Goal: Information Seeking & Learning: Learn about a topic

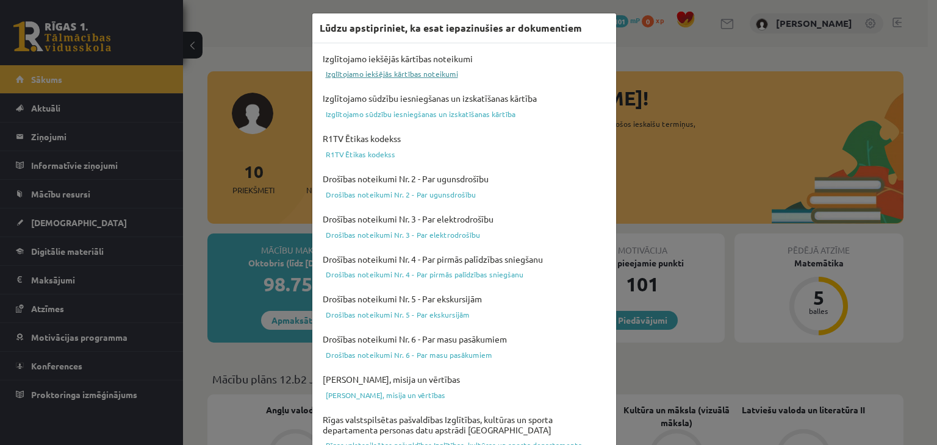
click at [416, 70] on link "Izglītojamo iekšējās kārtības noteikumi" at bounding box center [463, 73] width 289 height 15
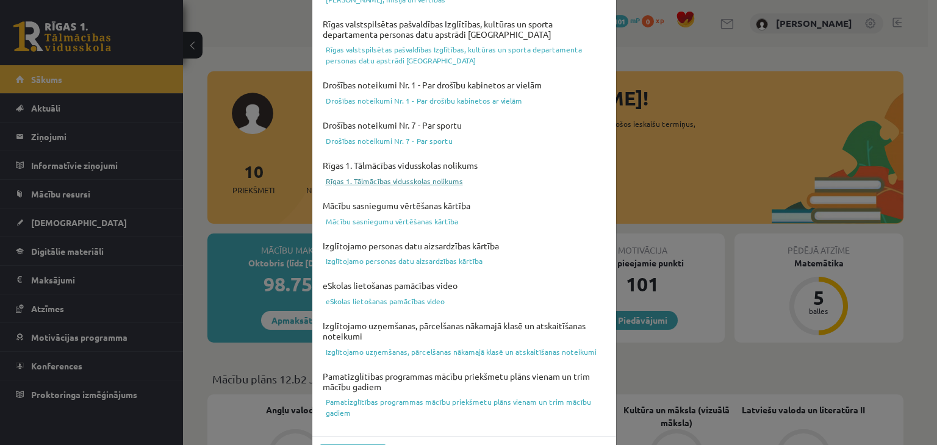
scroll to position [433, 0]
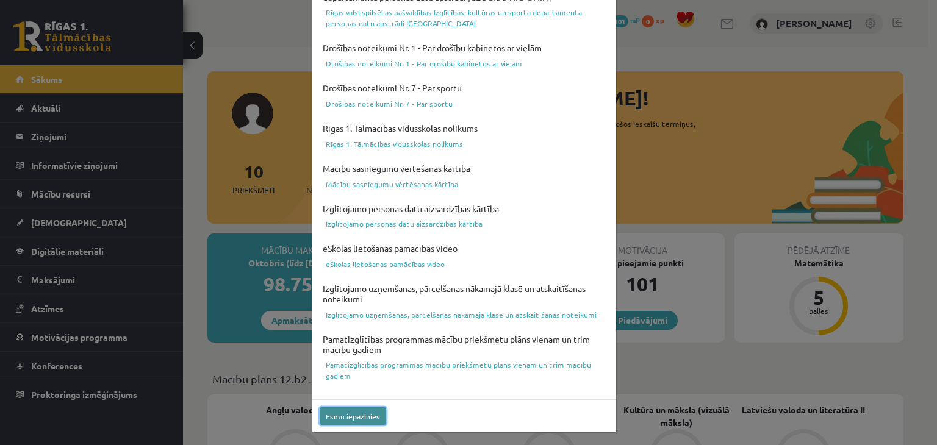
click at [349, 412] on button "Esmu iepazinies" at bounding box center [352, 416] width 66 height 18
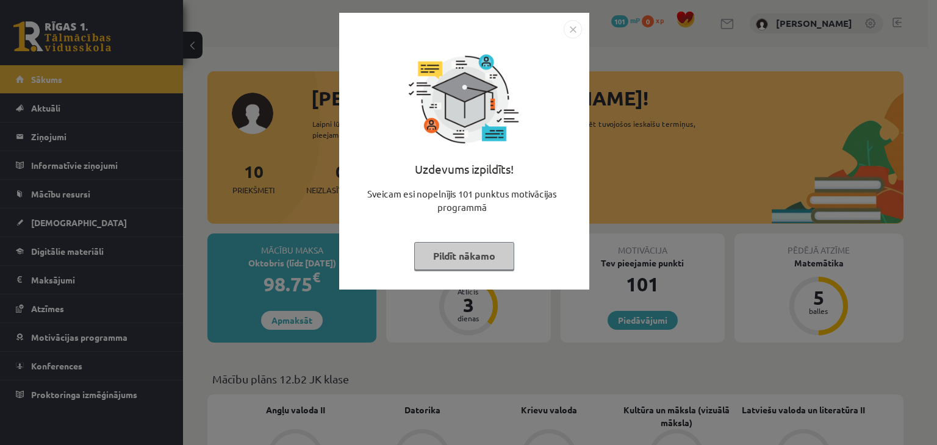
click at [573, 30] on img "Close" at bounding box center [572, 29] width 18 height 18
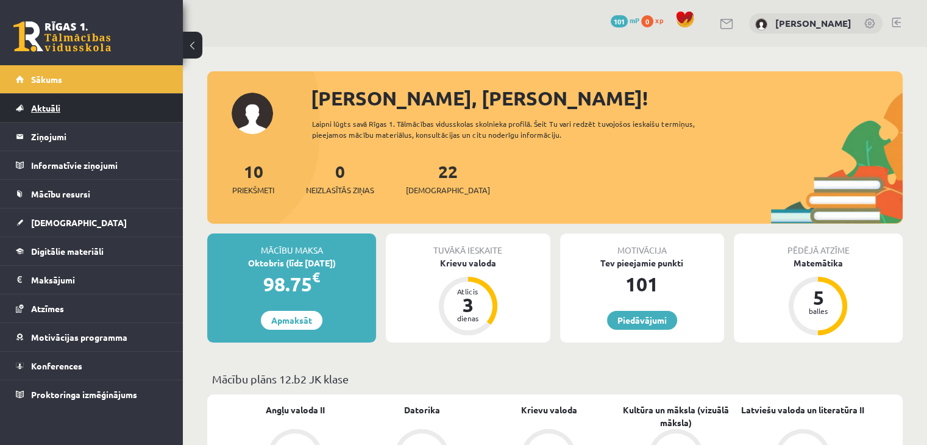
click at [109, 113] on link "Aktuāli" at bounding box center [92, 108] width 152 height 28
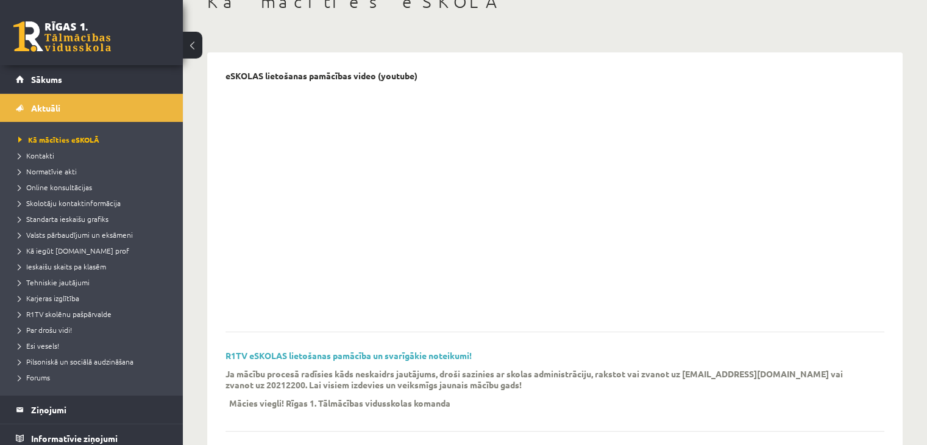
scroll to position [101, 0]
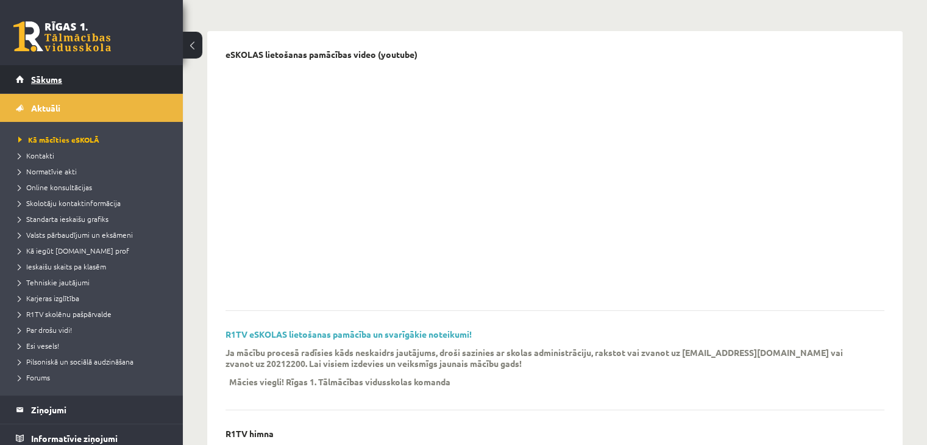
click at [57, 79] on span "Sākums" at bounding box center [46, 79] width 31 height 11
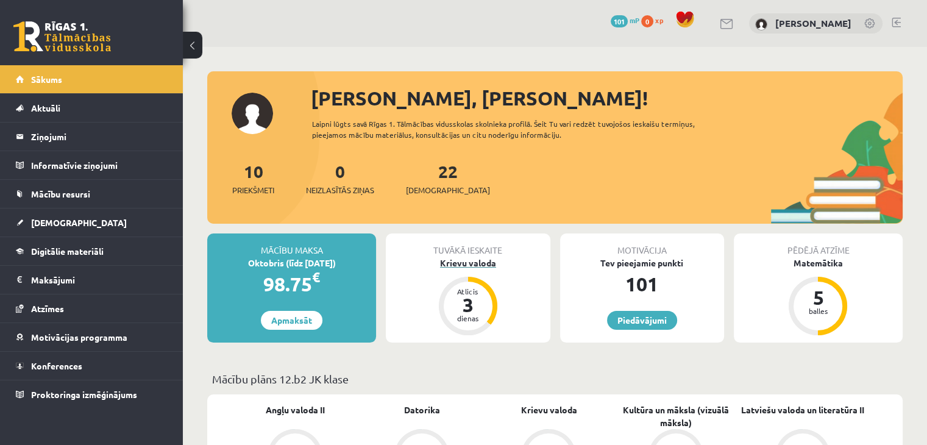
click at [476, 262] on div "Krievu valoda" at bounding box center [468, 263] width 164 height 13
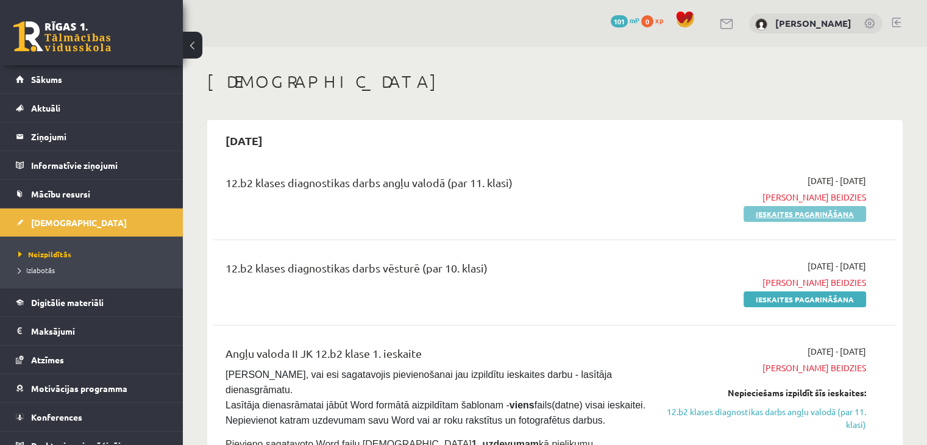
click at [831, 218] on link "Ieskaites pagarināšana" at bounding box center [805, 214] width 123 height 16
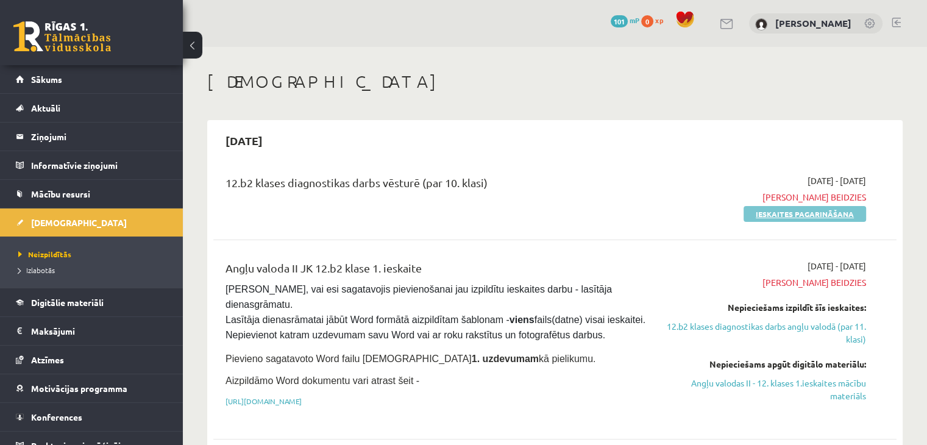
click at [776, 210] on link "Ieskaites pagarināšana" at bounding box center [805, 214] width 123 height 16
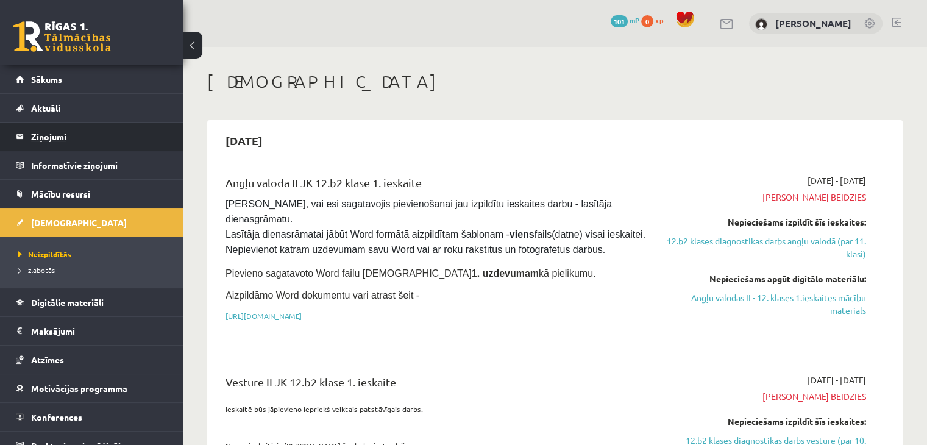
click at [47, 135] on legend "Ziņojumi 0" at bounding box center [99, 137] width 137 height 28
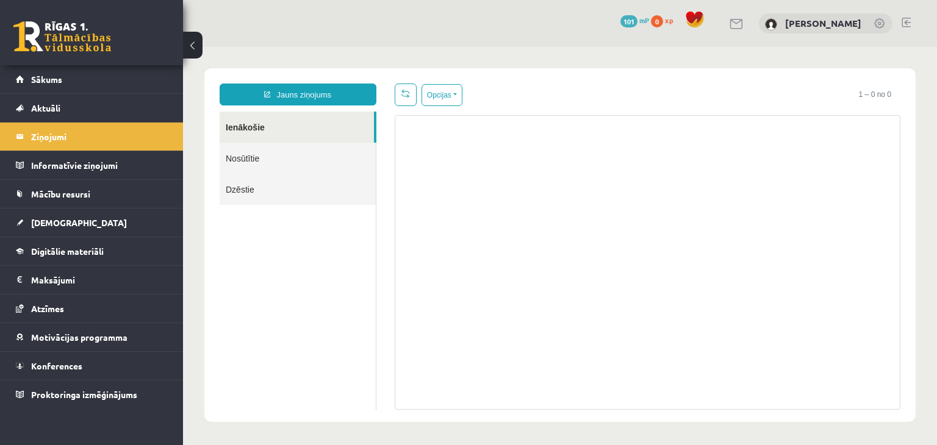
click at [284, 156] on link "Nosūtītie" at bounding box center [297, 158] width 156 height 31
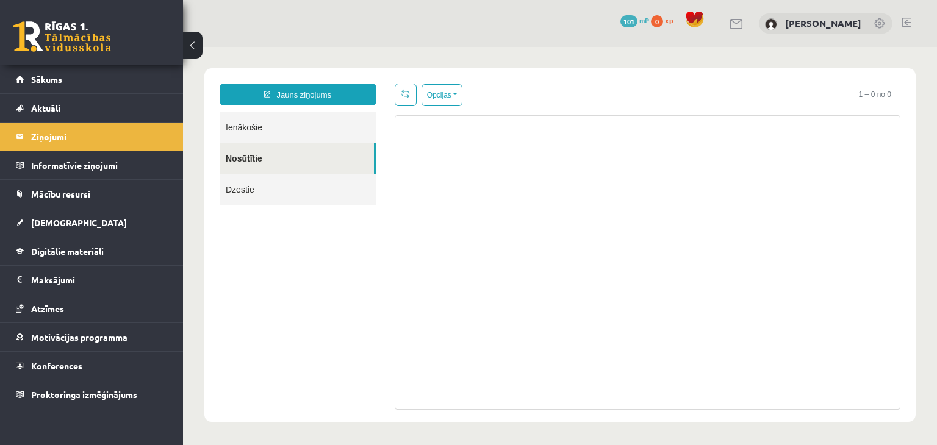
click at [287, 191] on link "Dzēstie" at bounding box center [297, 189] width 156 height 31
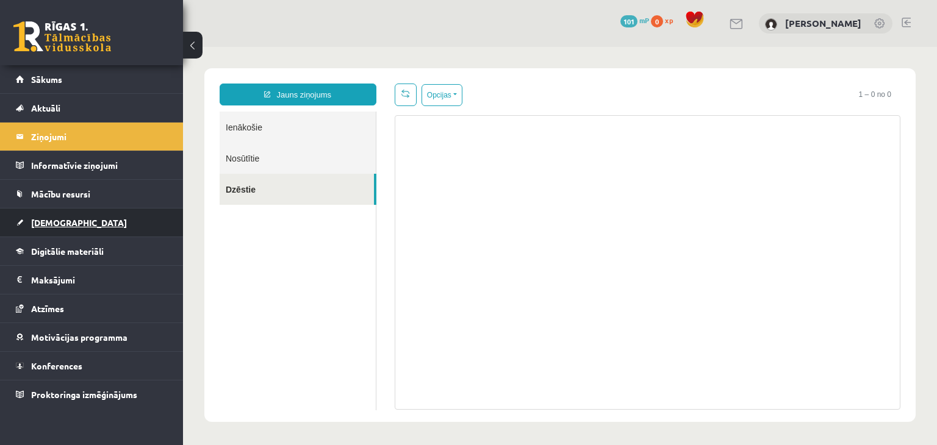
click at [78, 213] on link "[DEMOGRAPHIC_DATA]" at bounding box center [92, 223] width 152 height 28
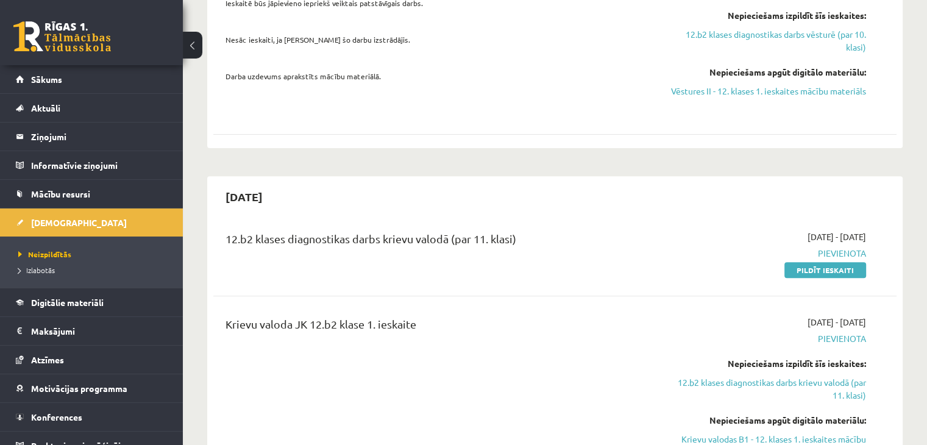
scroll to position [508, 0]
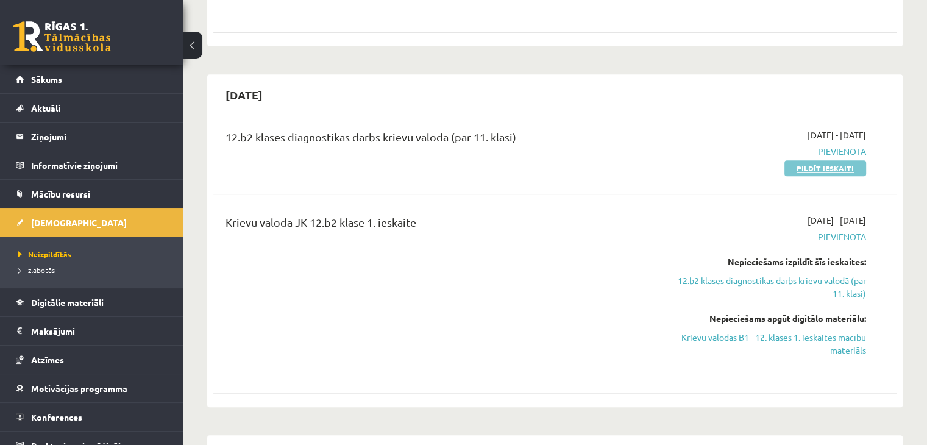
click at [815, 171] on link "Pildīt ieskaiti" at bounding box center [826, 168] width 82 height 16
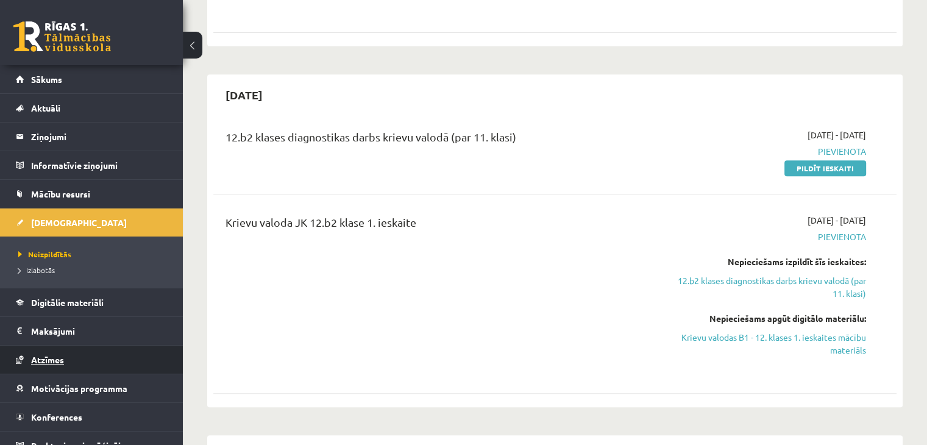
click at [61, 365] on link "Atzīmes" at bounding box center [92, 360] width 152 height 28
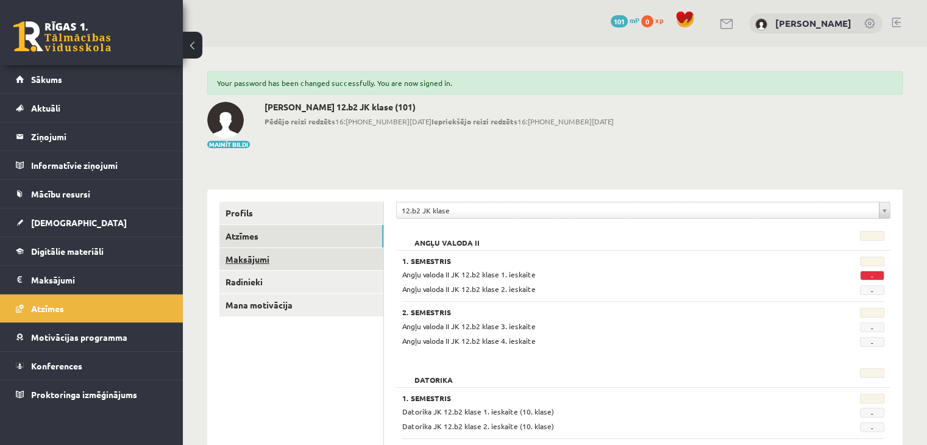
click at [282, 266] on link "Maksājumi" at bounding box center [301, 259] width 164 height 23
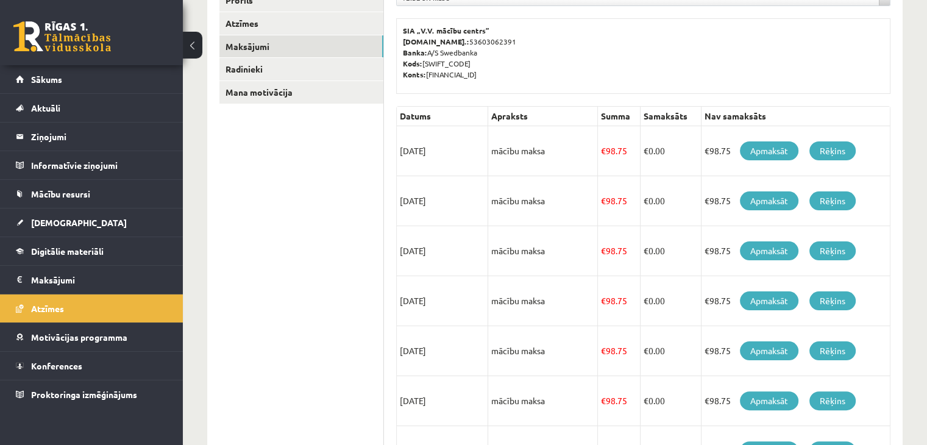
scroll to position [175, 0]
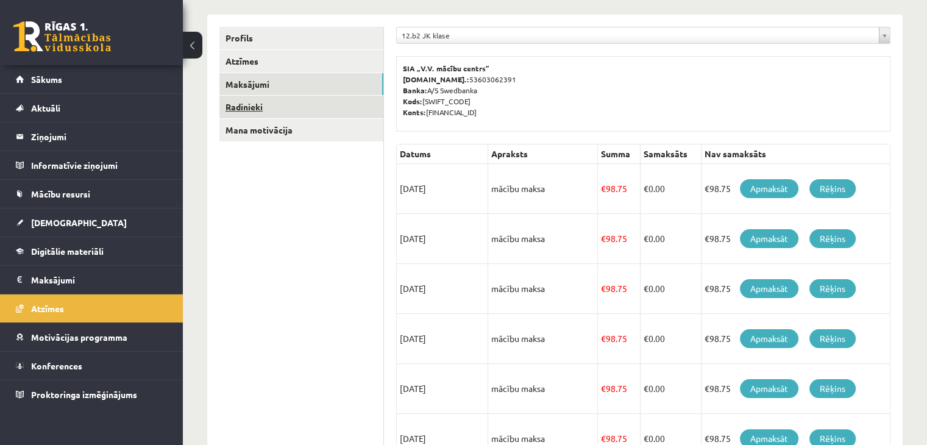
click at [285, 99] on link "Radinieki" at bounding box center [301, 107] width 164 height 23
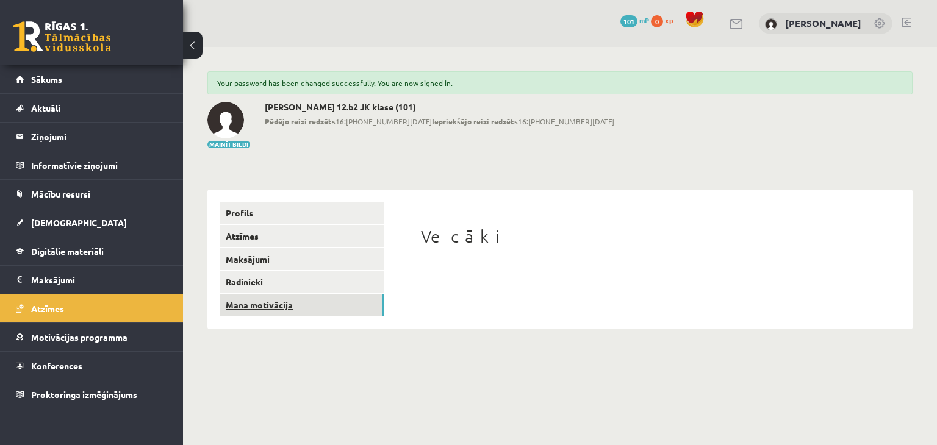
click at [285, 306] on link "Mana motivācija" at bounding box center [301, 305] width 164 height 23
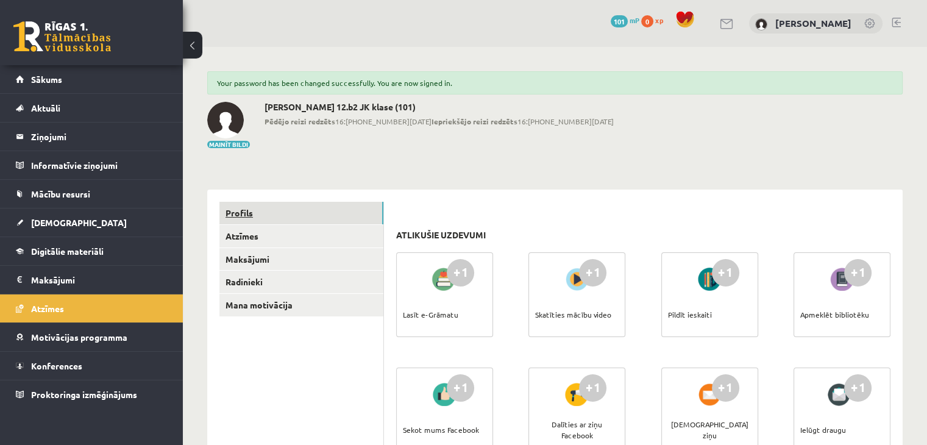
click at [317, 218] on link "Profils" at bounding box center [301, 213] width 164 height 23
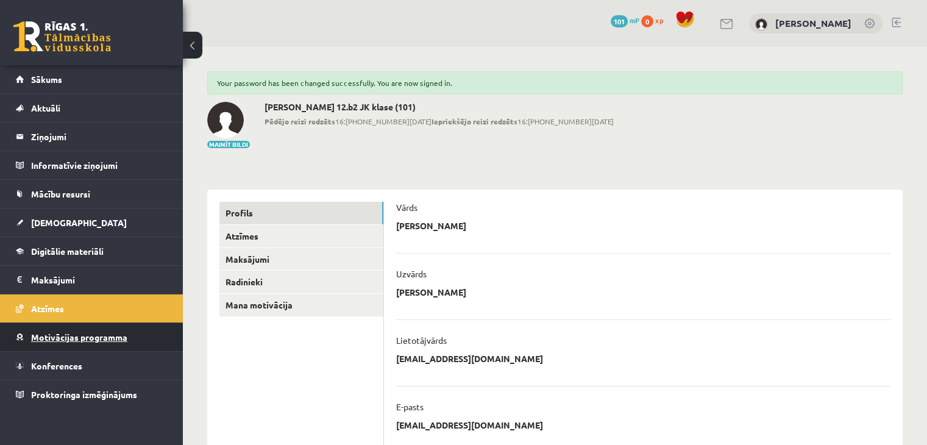
click at [85, 335] on span "Motivācijas programma" at bounding box center [79, 337] width 96 height 11
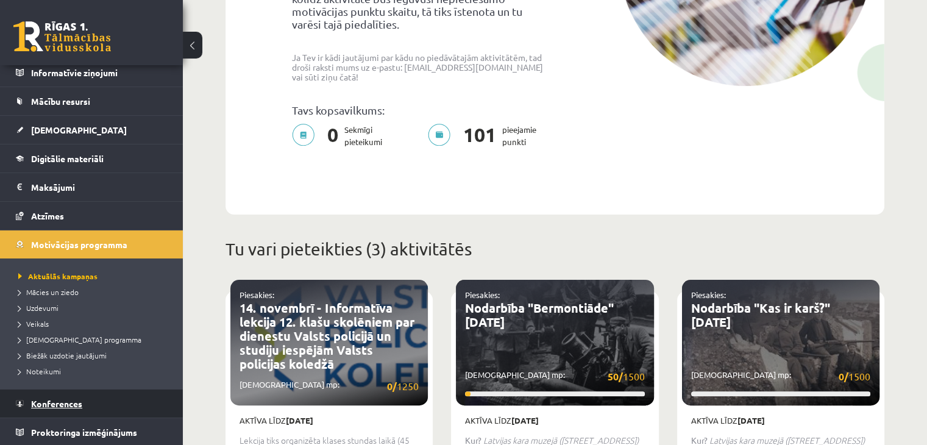
scroll to position [305, 0]
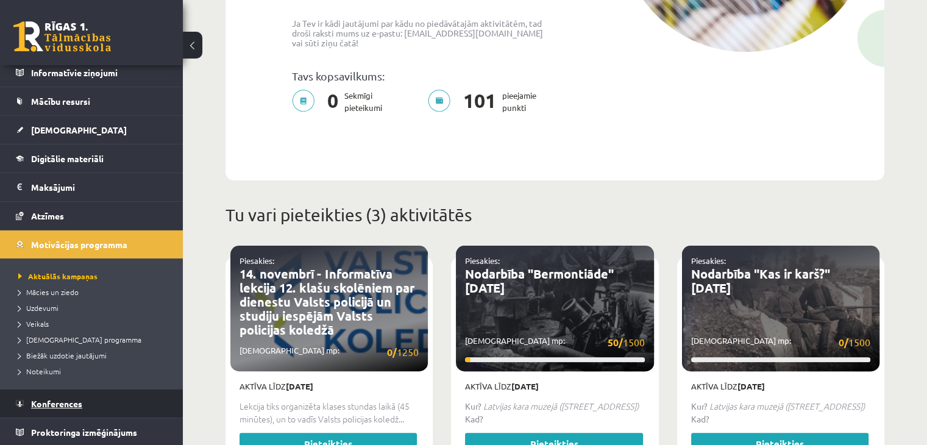
click at [80, 404] on span "Konferences" at bounding box center [56, 403] width 51 height 11
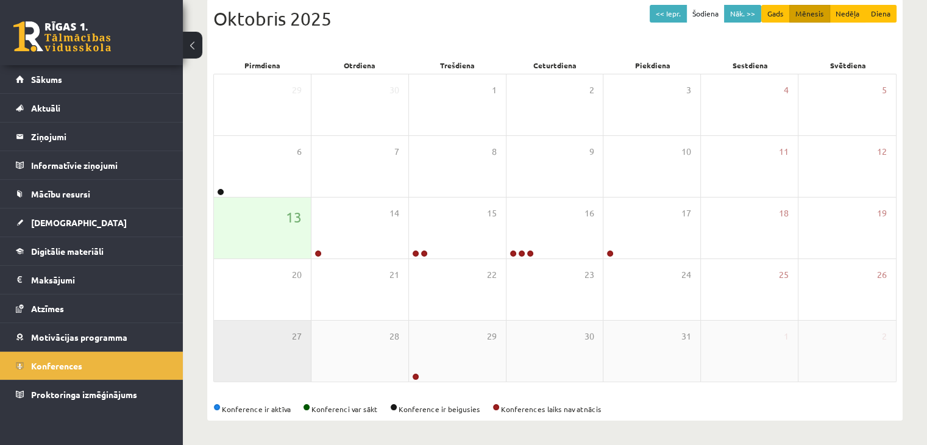
scroll to position [137, 0]
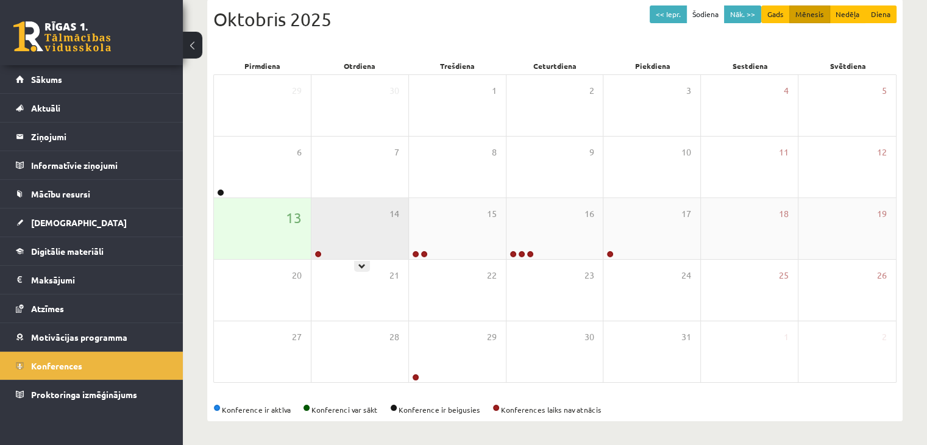
click at [363, 238] on div "14" at bounding box center [360, 228] width 97 height 61
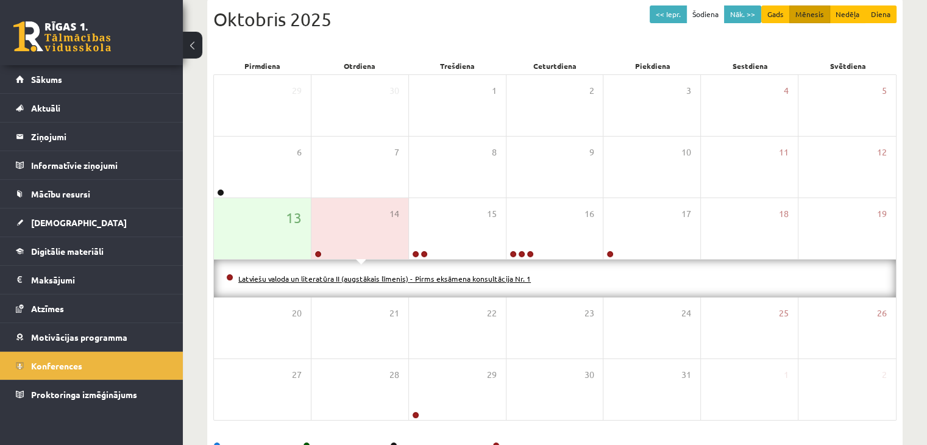
click at [312, 279] on link "Latviešu valoda un literatūra II (augstākais līmenis) - Pirms eksāmena konsultā…" at bounding box center [384, 279] width 293 height 10
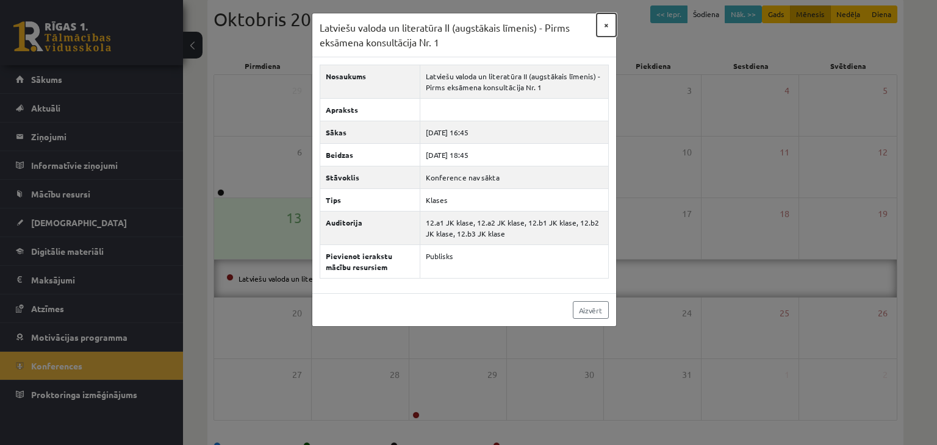
click at [607, 24] on button "×" at bounding box center [606, 24] width 20 height 23
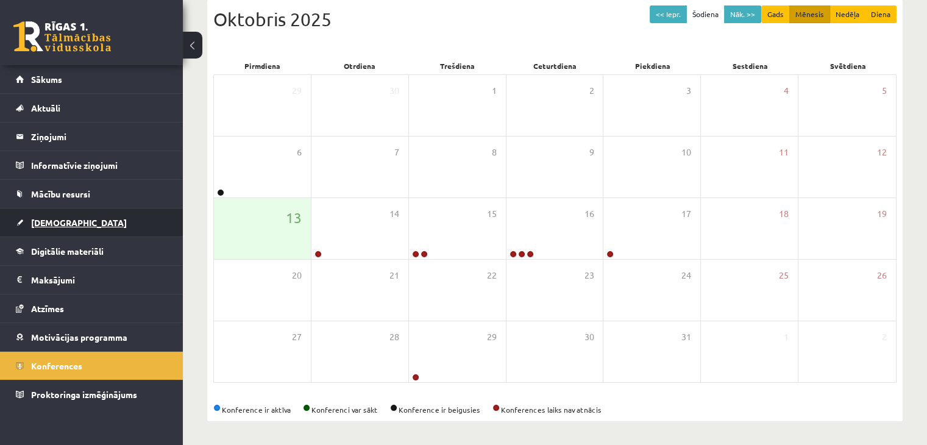
click at [82, 213] on link "[DEMOGRAPHIC_DATA]" at bounding box center [92, 223] width 152 height 28
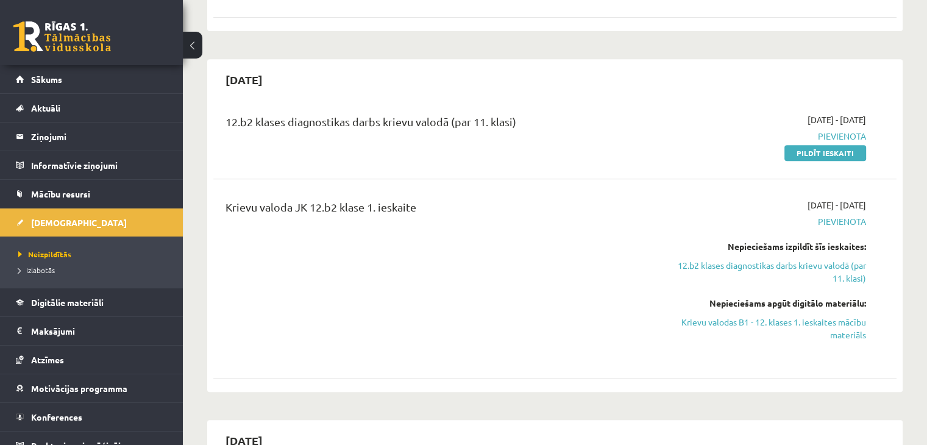
scroll to position [543, 0]
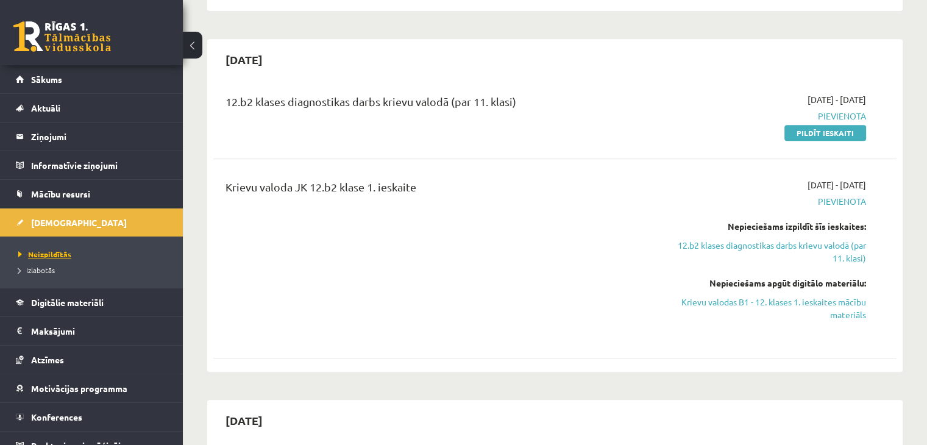
click at [88, 257] on link "Neizpildītās" at bounding box center [94, 254] width 152 height 11
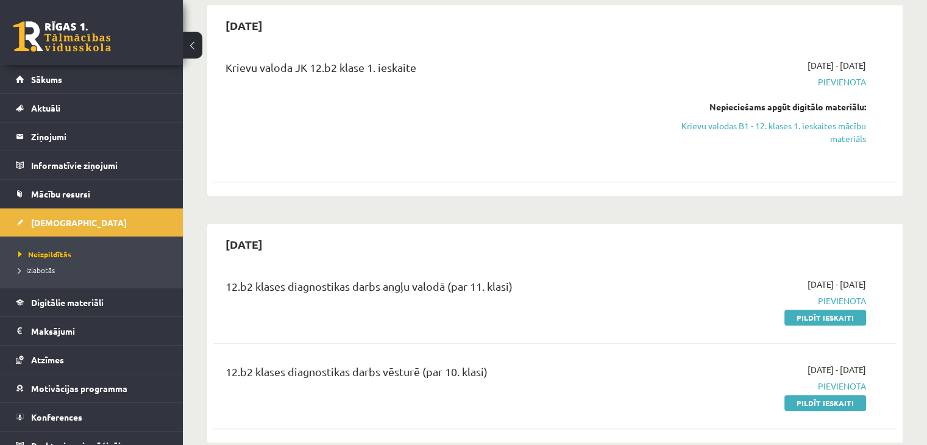
scroll to position [610, 0]
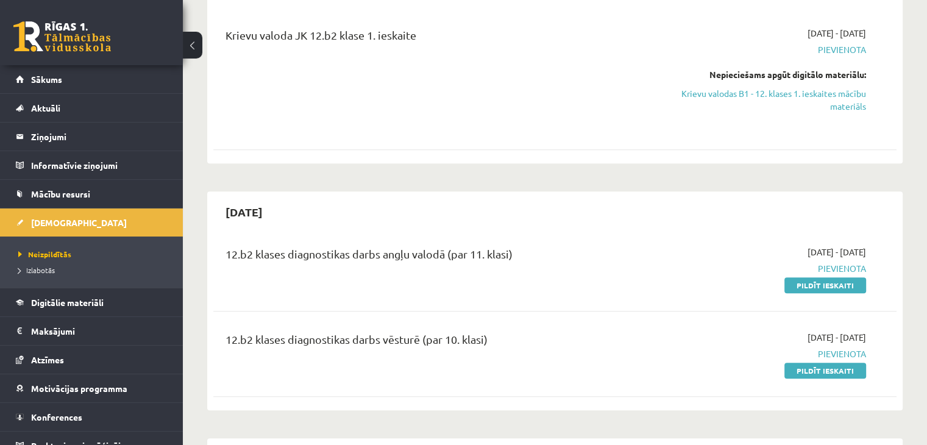
click at [848, 265] on span "Pievienota" at bounding box center [765, 268] width 201 height 13
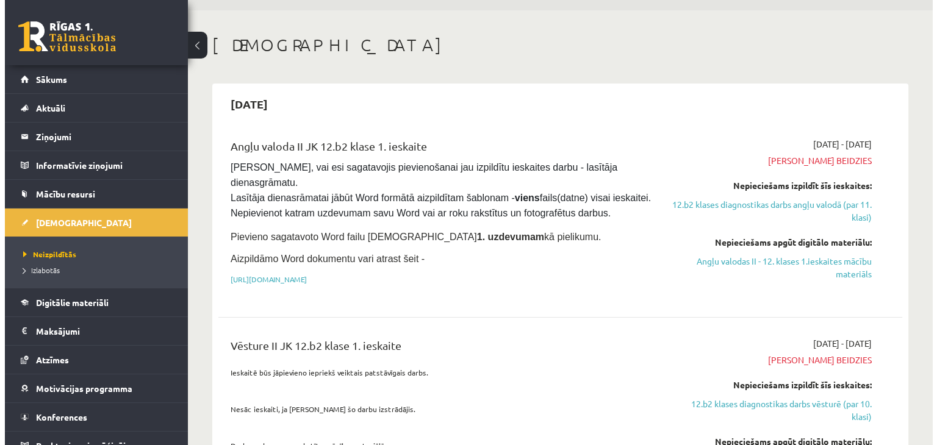
scroll to position [0, 0]
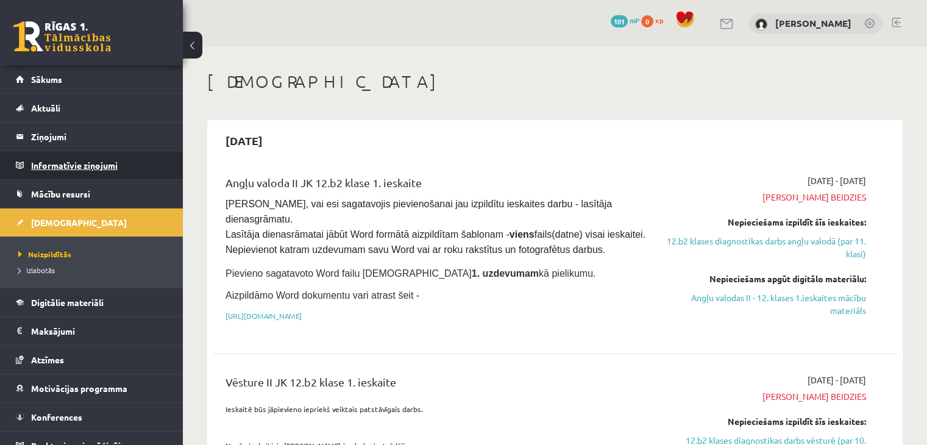
click at [48, 163] on legend "Informatīvie ziņojumi 0" at bounding box center [99, 165] width 137 height 28
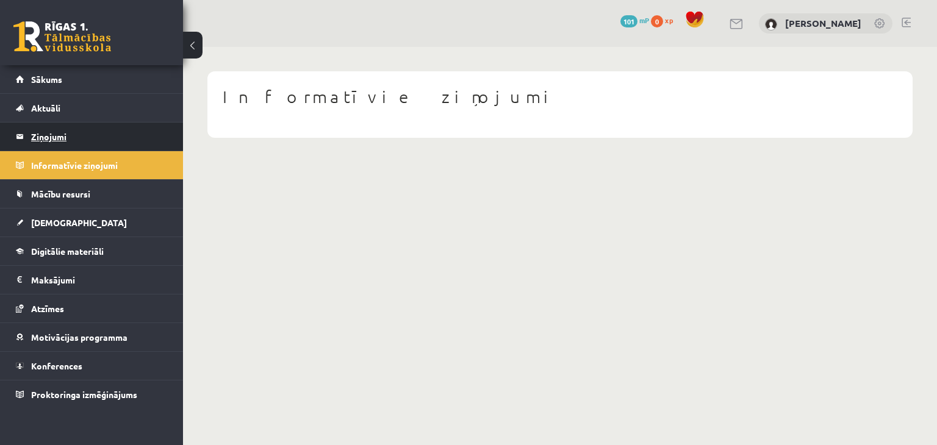
click at [94, 129] on legend "Ziņojumi 0" at bounding box center [99, 137] width 137 height 28
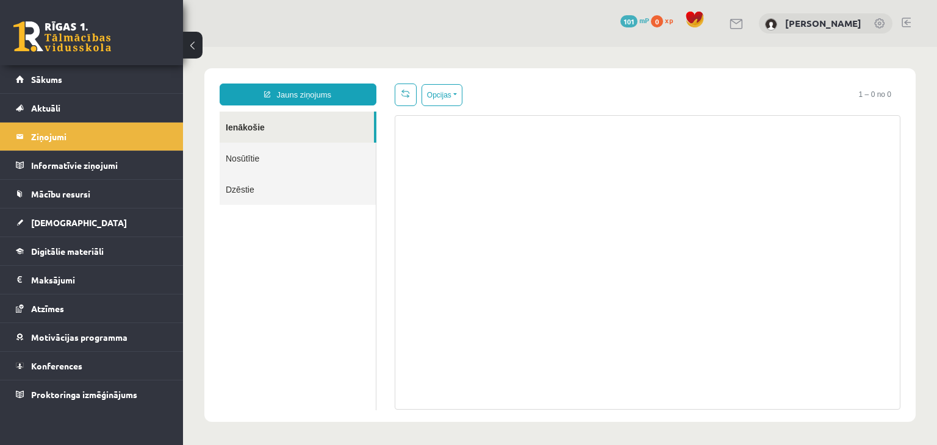
click at [226, 148] on link "Nosūtītie" at bounding box center [297, 158] width 156 height 31
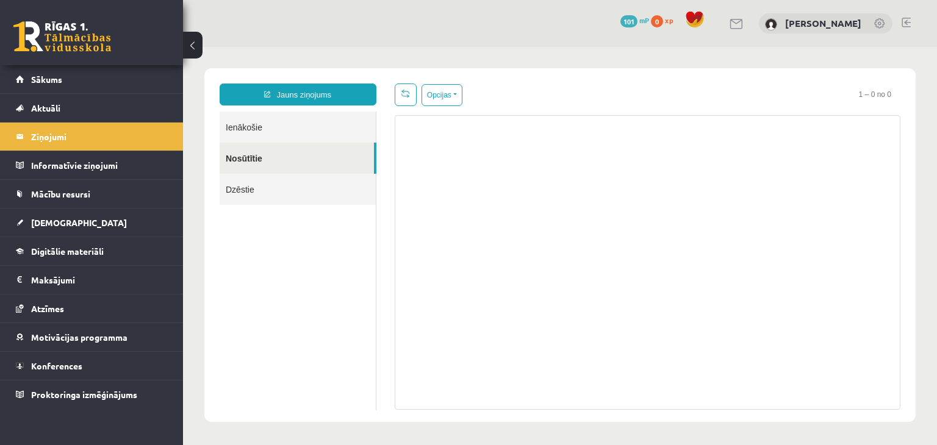
click at [240, 151] on link "Nosūtītie" at bounding box center [296, 158] width 154 height 31
click at [115, 112] on link "Aktuāli" at bounding box center [92, 108] width 152 height 28
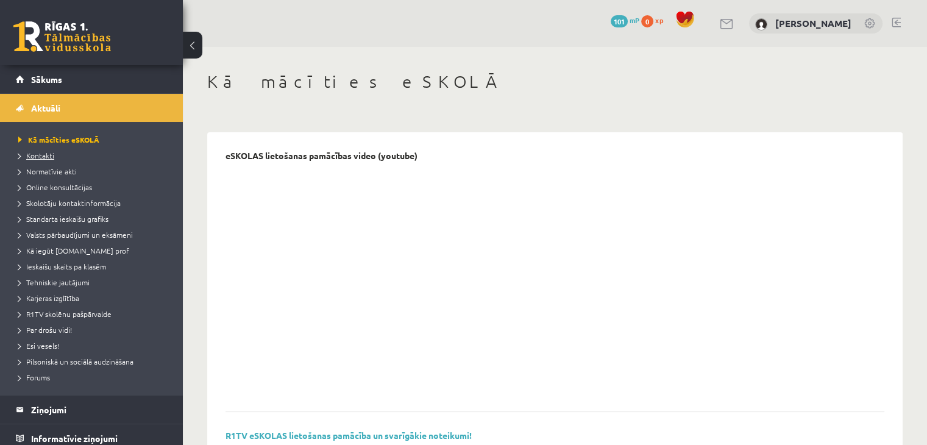
click at [47, 153] on span "Kontakti" at bounding box center [36, 156] width 36 height 10
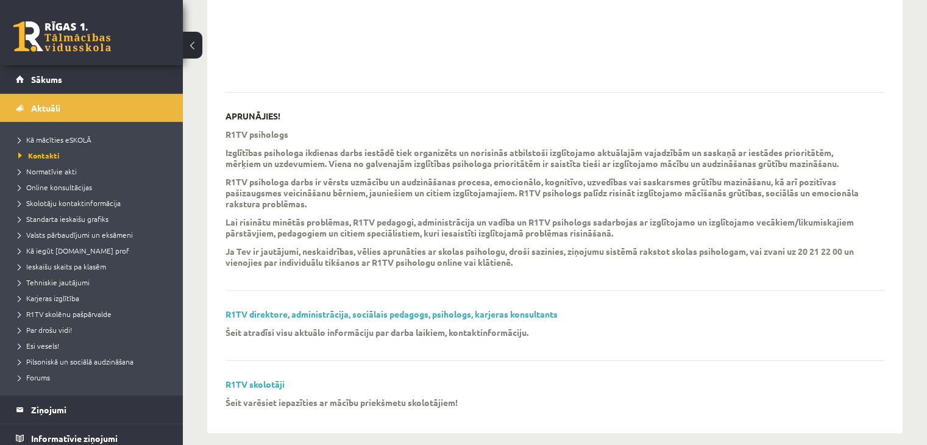
scroll to position [333, 0]
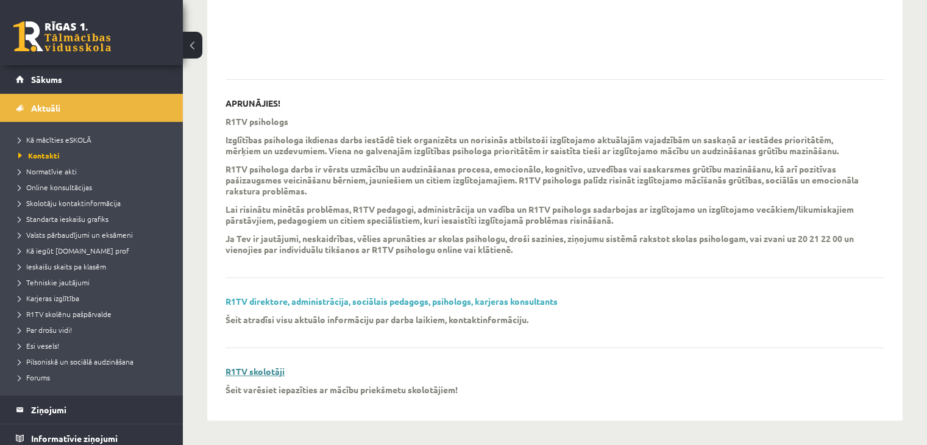
click at [274, 371] on link "R1TV skolotāji" at bounding box center [255, 371] width 59 height 11
click at [54, 282] on span "Tehniskie jautājumi" at bounding box center [53, 282] width 71 height 10
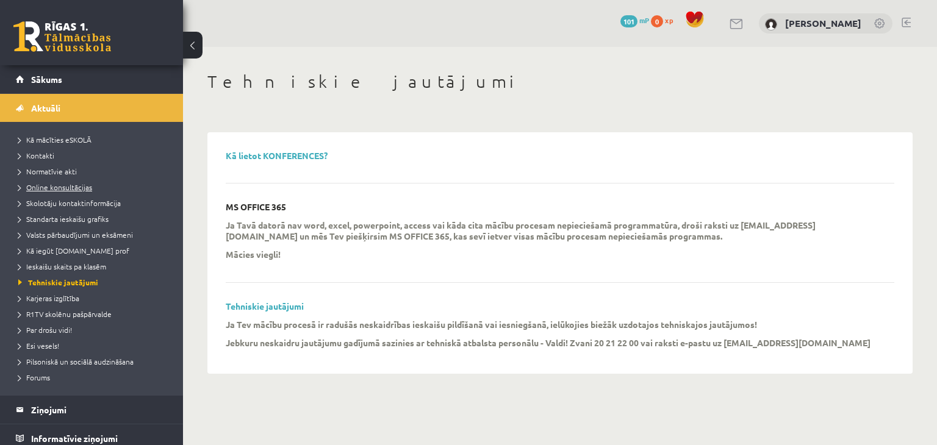
click at [30, 184] on span "Online konsultācijas" at bounding box center [55, 187] width 74 height 10
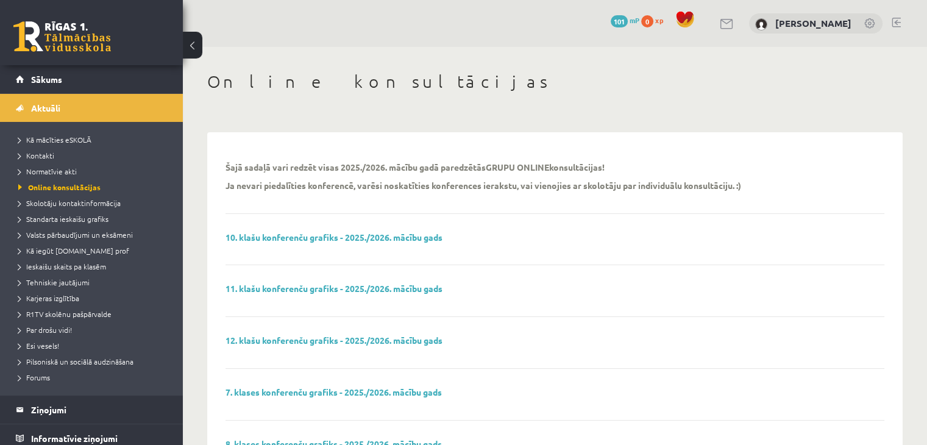
scroll to position [101, 0]
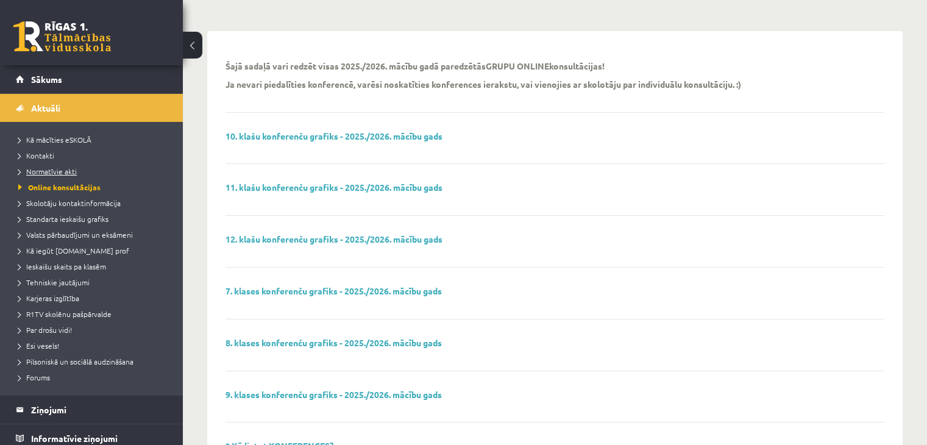
click at [66, 174] on span "Normatīvie akti" at bounding box center [47, 171] width 59 height 10
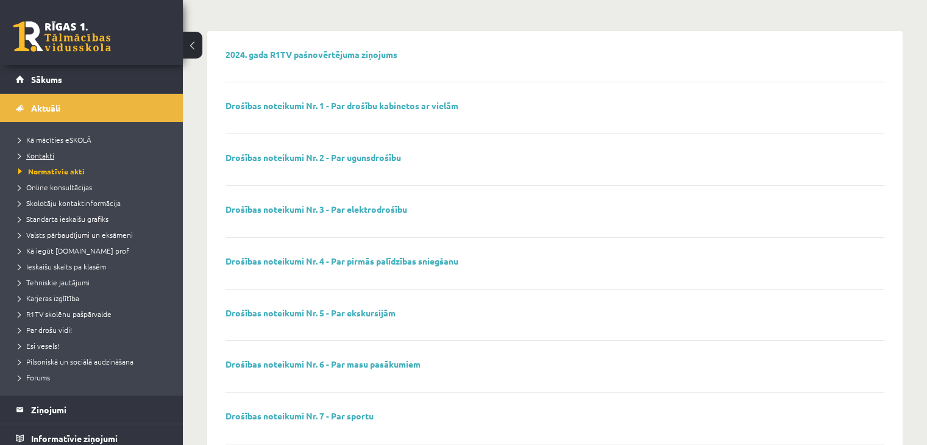
click at [38, 154] on span "Kontakti" at bounding box center [36, 156] width 36 height 10
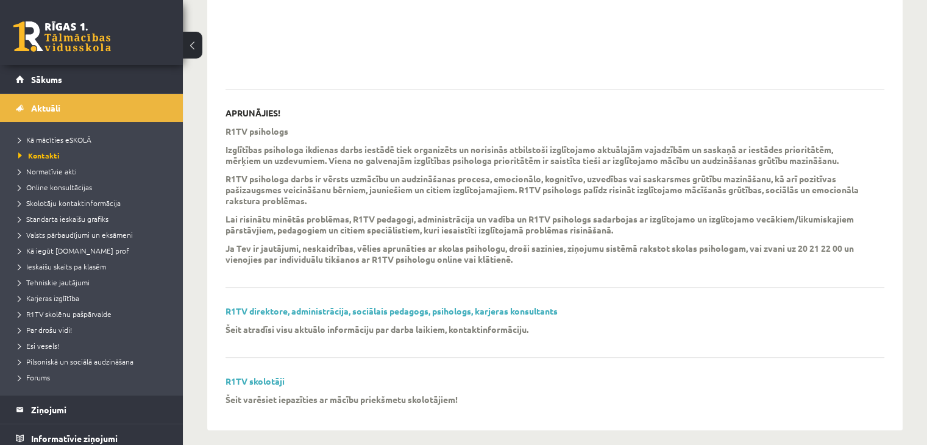
scroll to position [333, 0]
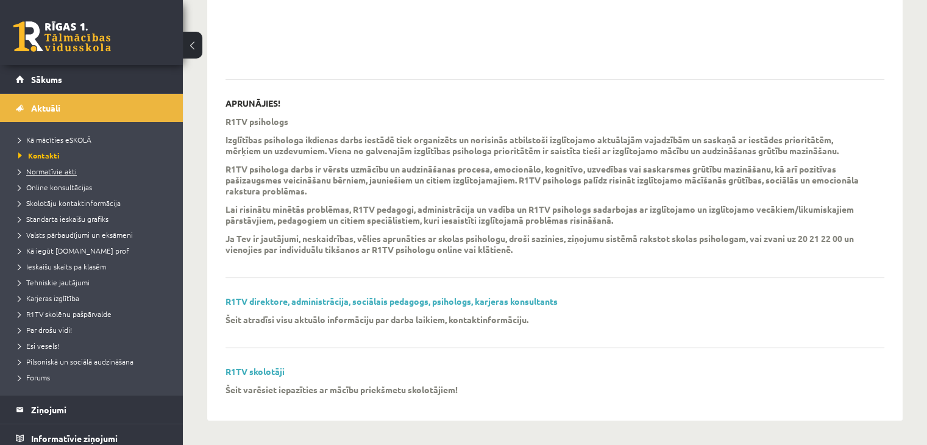
click at [57, 170] on span "Normatīvie akti" at bounding box center [47, 171] width 59 height 10
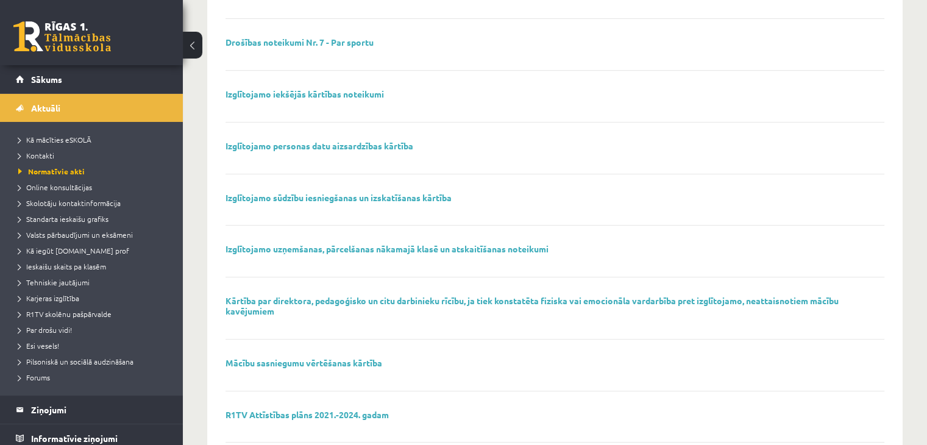
scroll to position [807, 0]
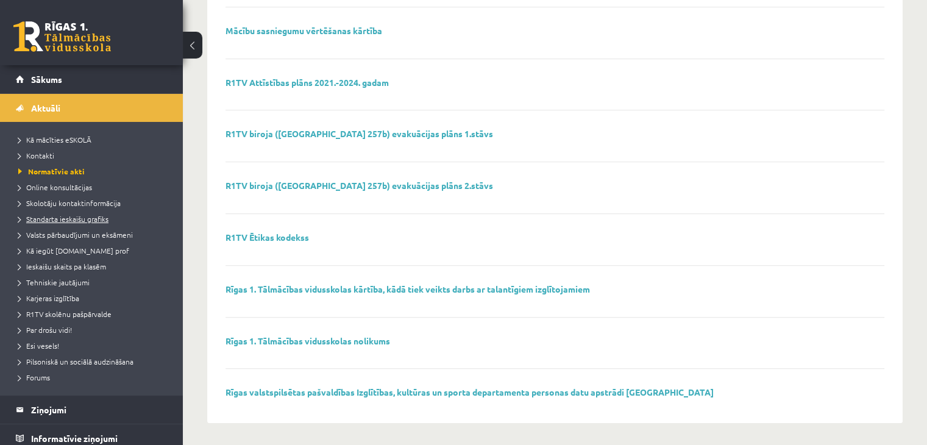
click at [94, 215] on span "Standarta ieskaišu grafiks" at bounding box center [63, 219] width 90 height 10
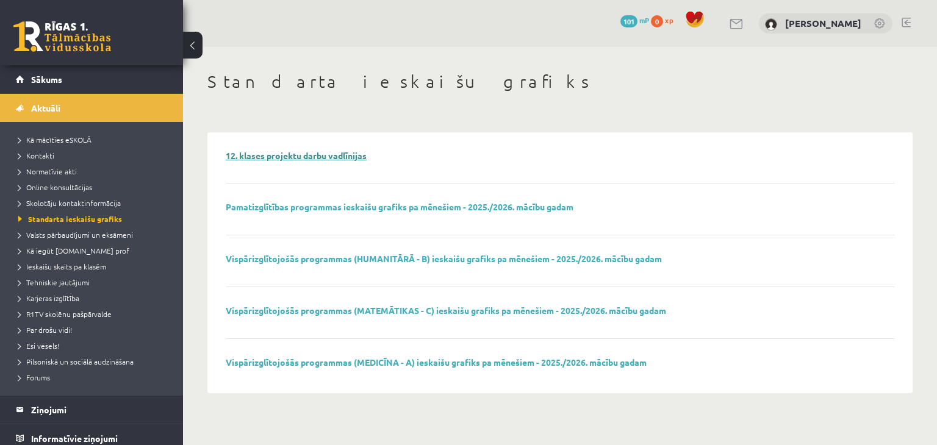
click at [273, 157] on link "12. klases projektu darbu vadlīnijas" at bounding box center [296, 155] width 141 height 11
click at [106, 235] on span "Valsts pārbaudījumi un eksāmeni" at bounding box center [75, 235] width 115 height 10
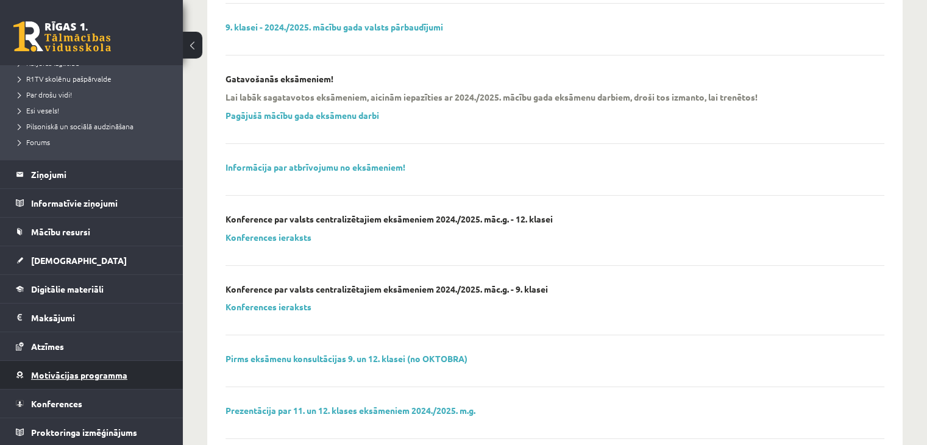
scroll to position [203, 0]
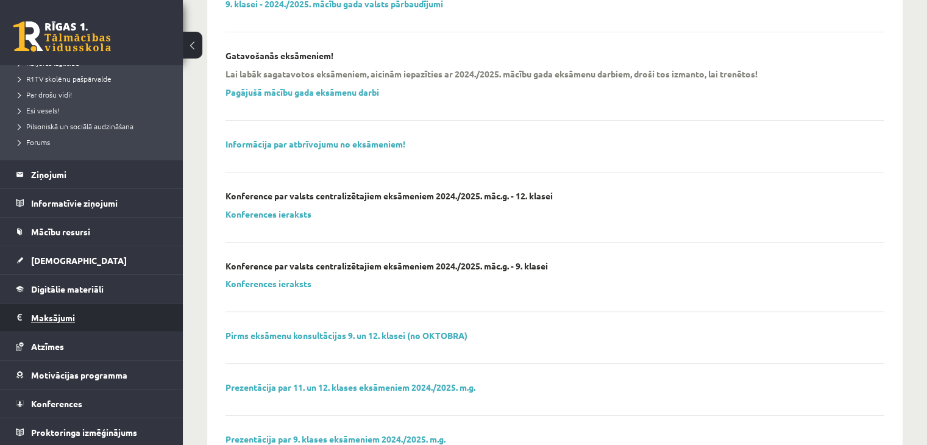
click at [62, 312] on legend "Maksājumi 0" at bounding box center [99, 318] width 137 height 28
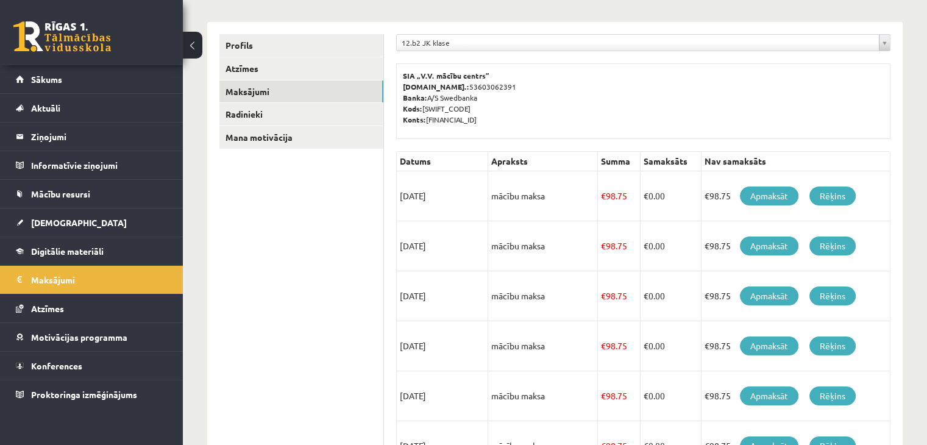
scroll to position [101, 0]
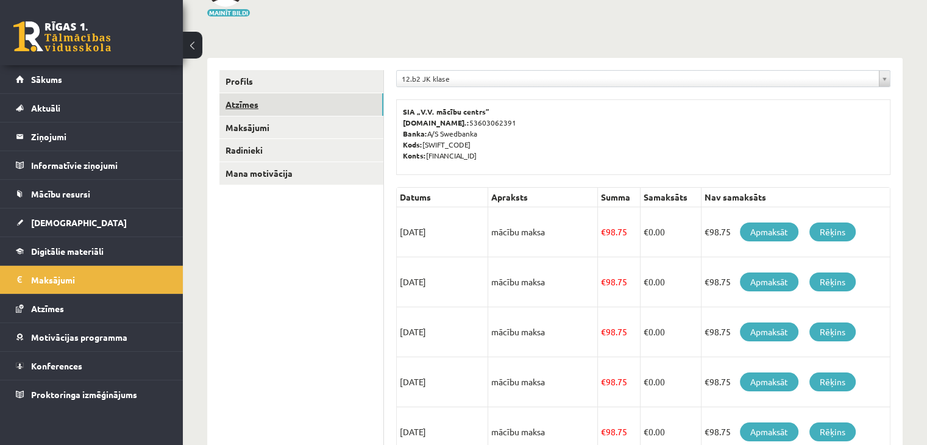
click at [246, 94] on link "Atzīmes" at bounding box center [301, 104] width 164 height 23
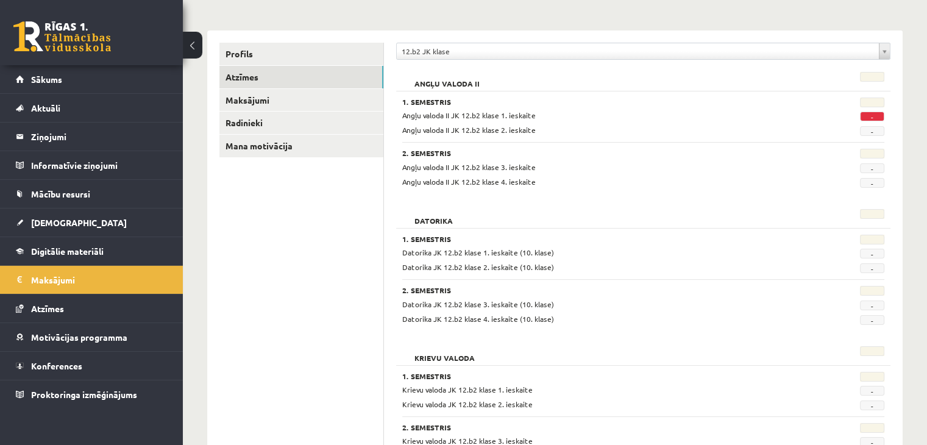
scroll to position [1, 0]
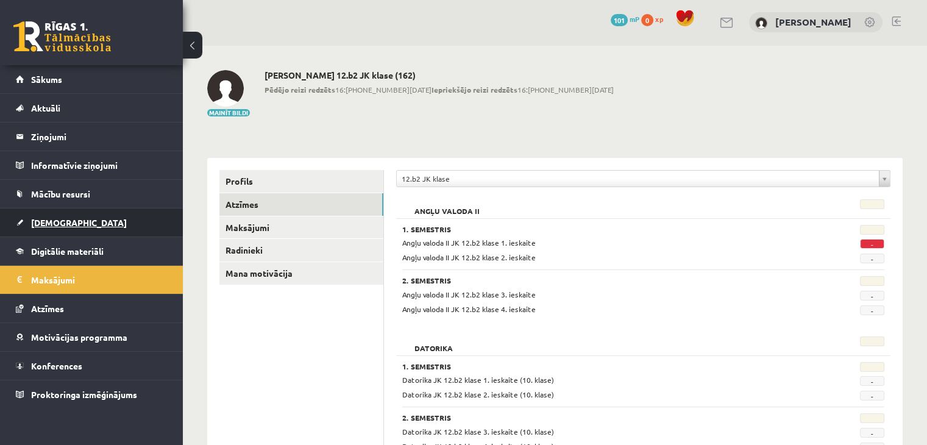
click at [43, 214] on link "[DEMOGRAPHIC_DATA]" at bounding box center [92, 223] width 152 height 28
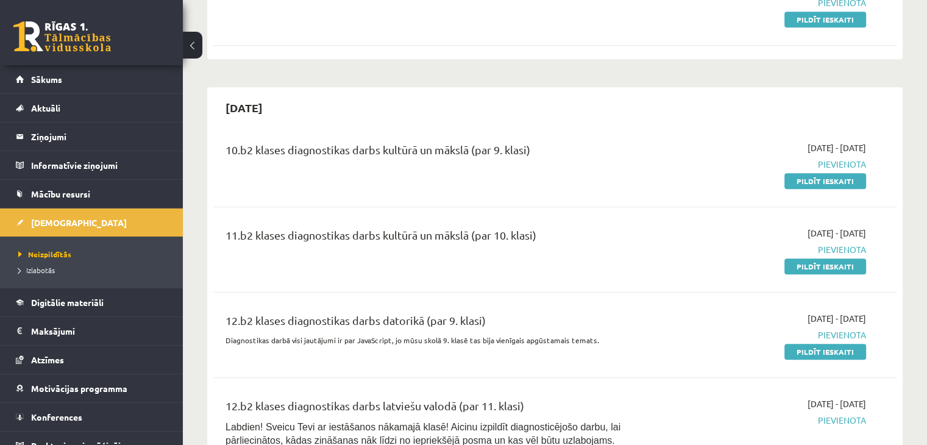
scroll to position [814, 0]
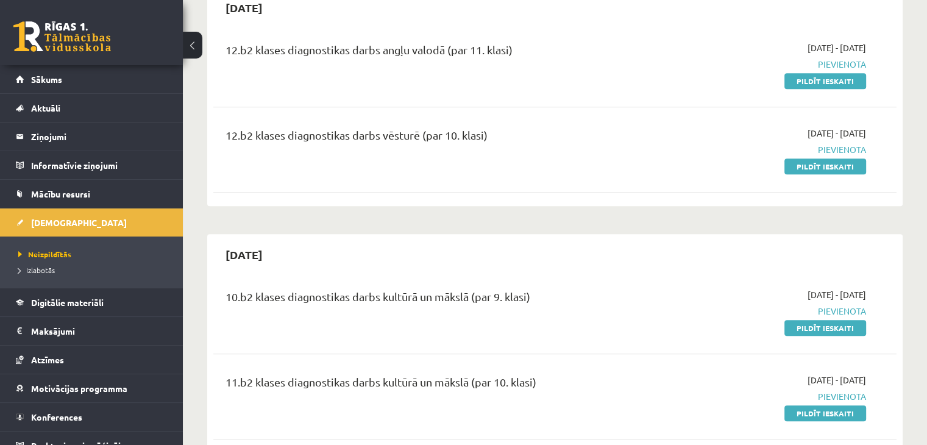
drag, startPoint x: 257, startPoint y: 254, endPoint x: 277, endPoint y: 255, distance: 19.5
click at [275, 255] on h2 "2025-10-31" at bounding box center [244, 254] width 62 height 29
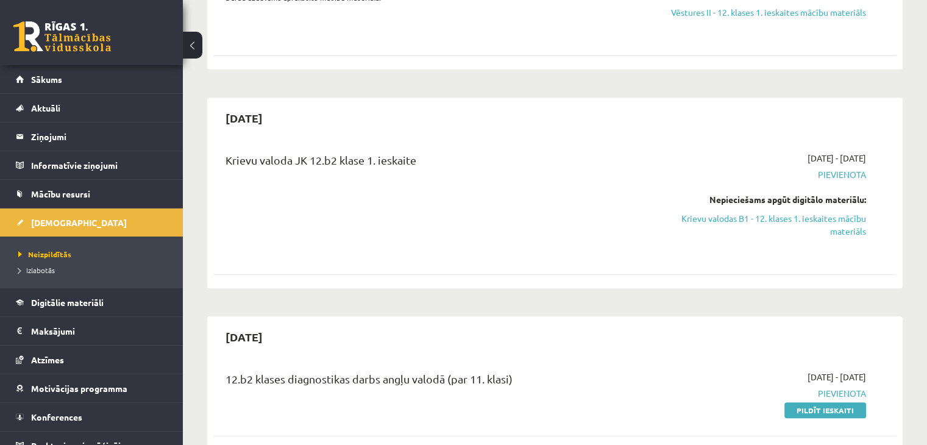
scroll to position [508, 0]
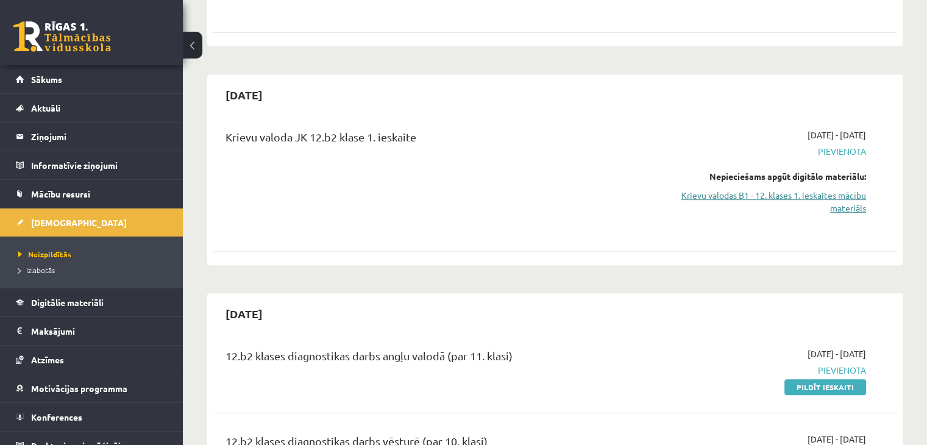
click at [762, 201] on link "Krievu valodas B1 - 12. klases 1. ieskaites mācību materiāls" at bounding box center [765, 202] width 201 height 26
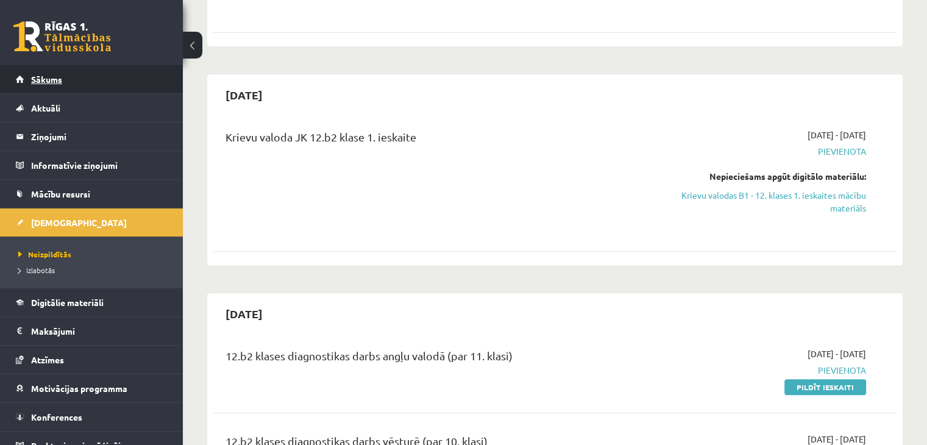
click at [59, 81] on span "Sākums" at bounding box center [46, 79] width 31 height 11
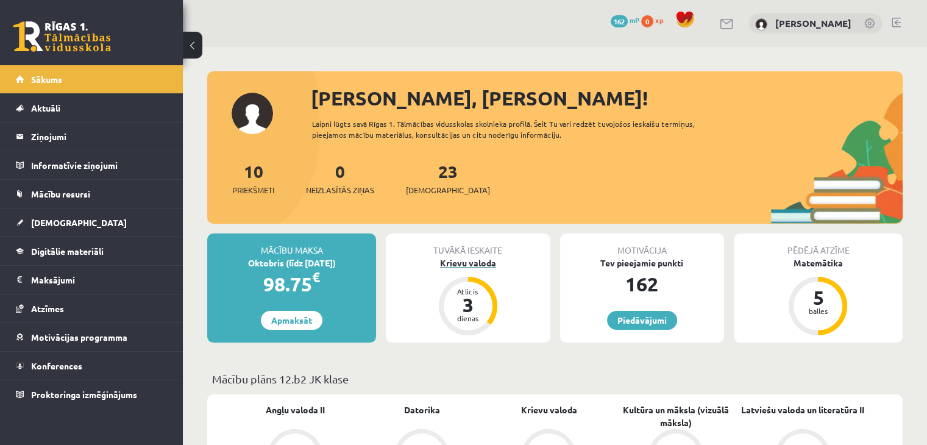
click at [481, 258] on div "Krievu valoda" at bounding box center [468, 263] width 164 height 13
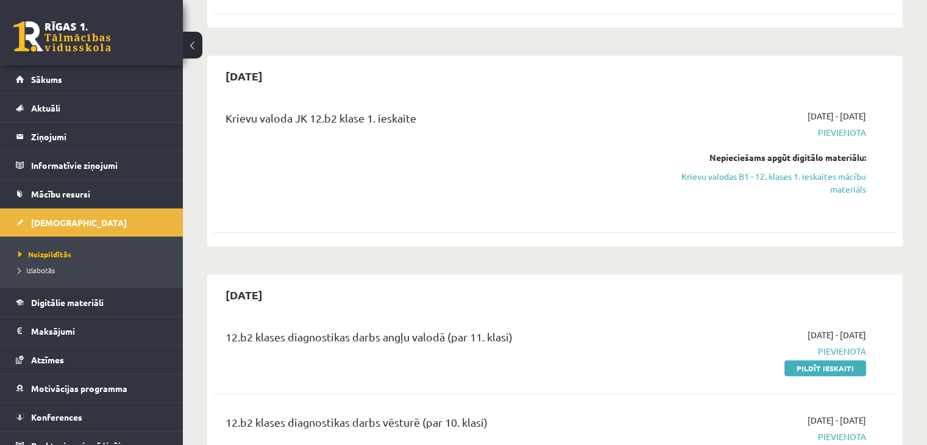
scroll to position [508, 0]
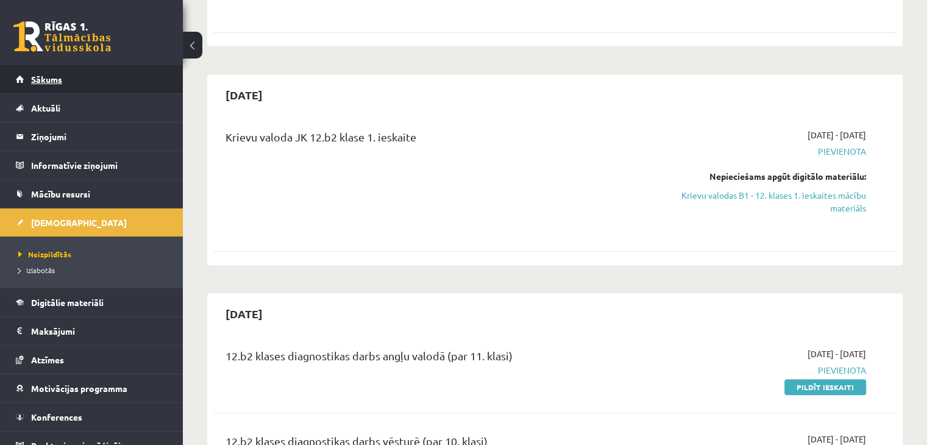
click at [51, 73] on link "Sākums" at bounding box center [92, 79] width 152 height 28
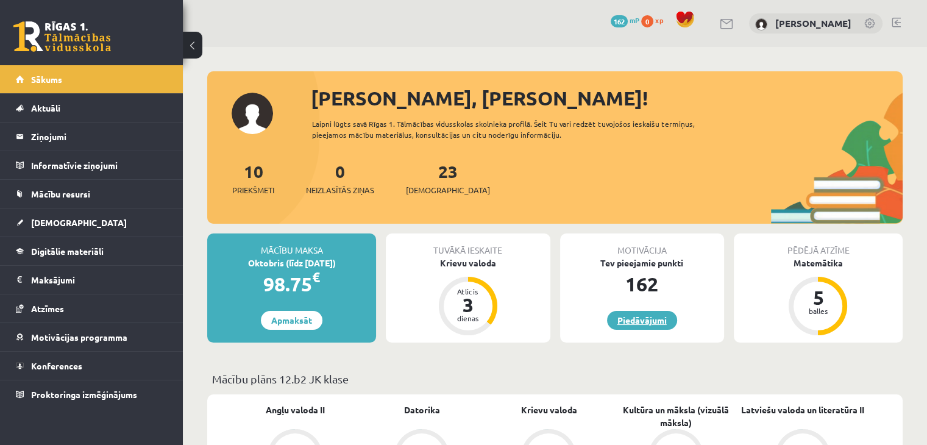
click at [644, 319] on link "Piedāvājumi" at bounding box center [642, 320] width 70 height 19
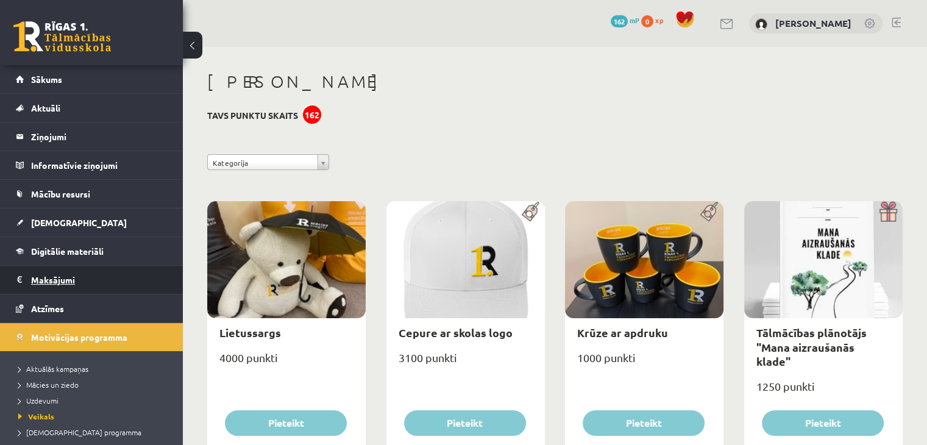
click at [96, 271] on legend "Maksājumi 0" at bounding box center [99, 280] width 137 height 28
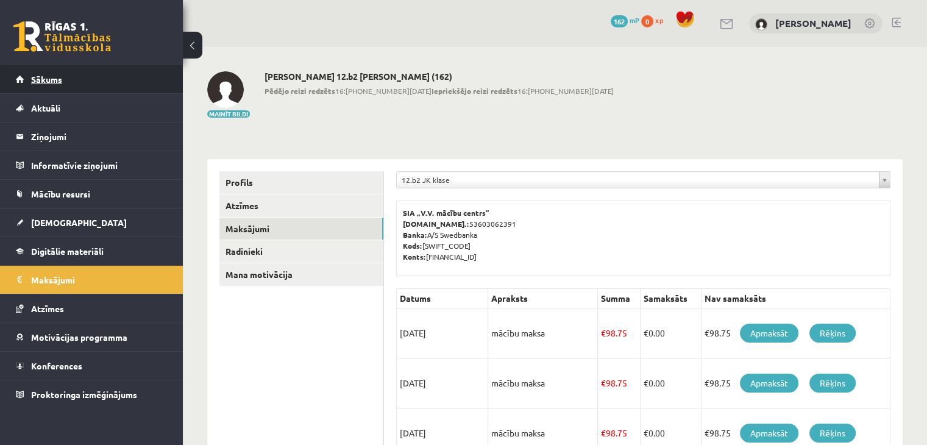
click at [57, 83] on span "Sākums" at bounding box center [46, 79] width 31 height 11
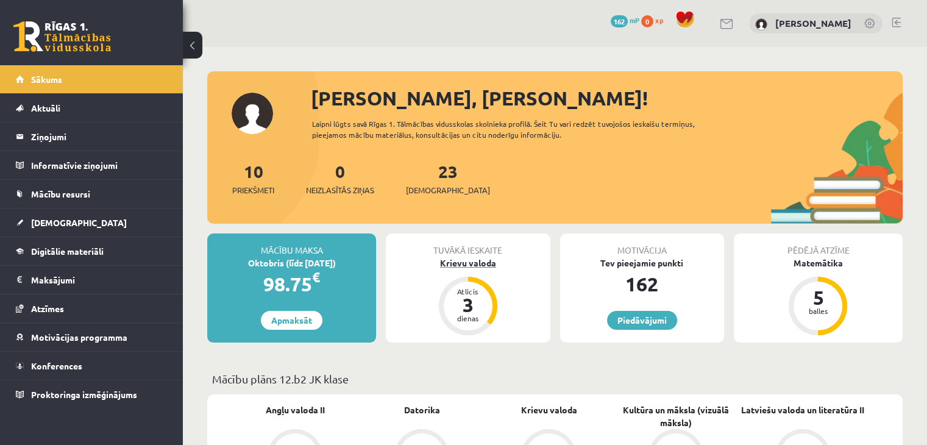
click at [464, 265] on div "Krievu valoda" at bounding box center [468, 263] width 164 height 13
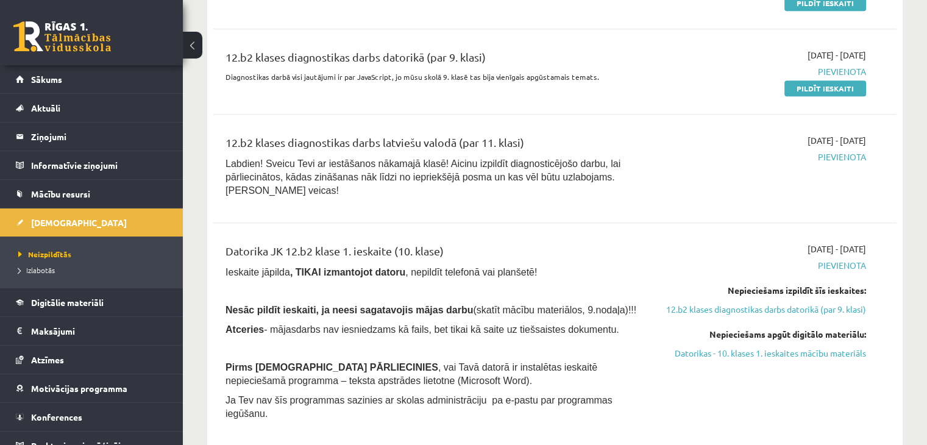
scroll to position [1255, 0]
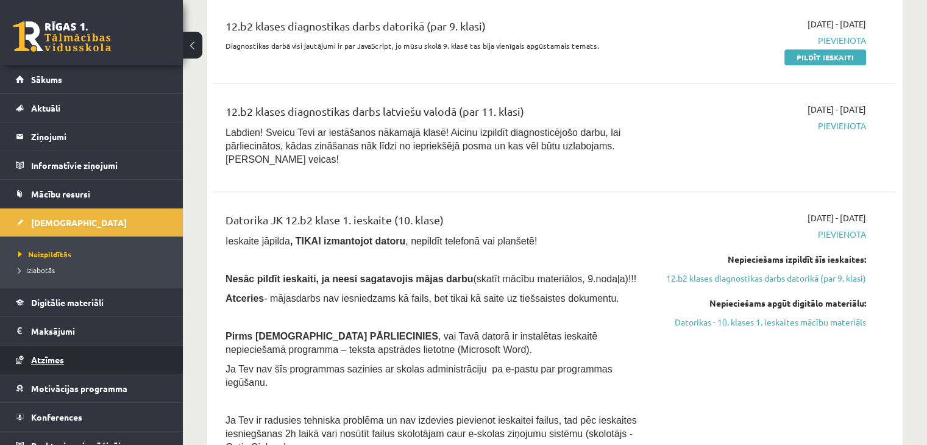
click at [45, 350] on link "Atzīmes" at bounding box center [92, 360] width 152 height 28
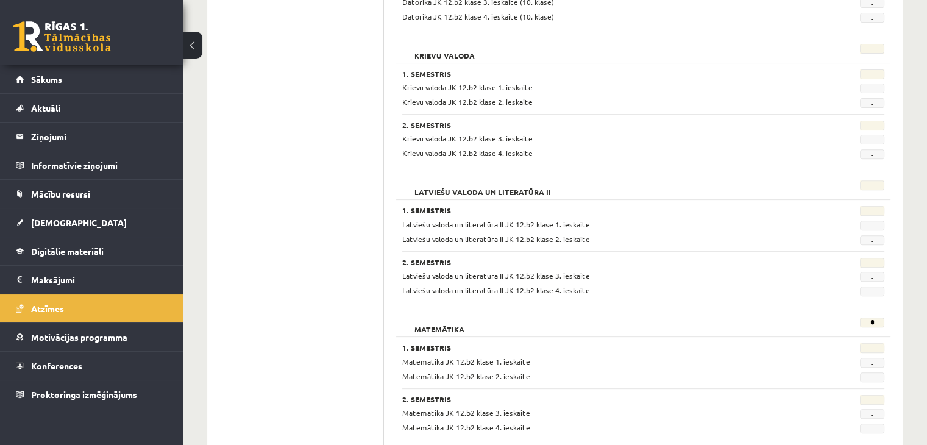
scroll to position [407, 0]
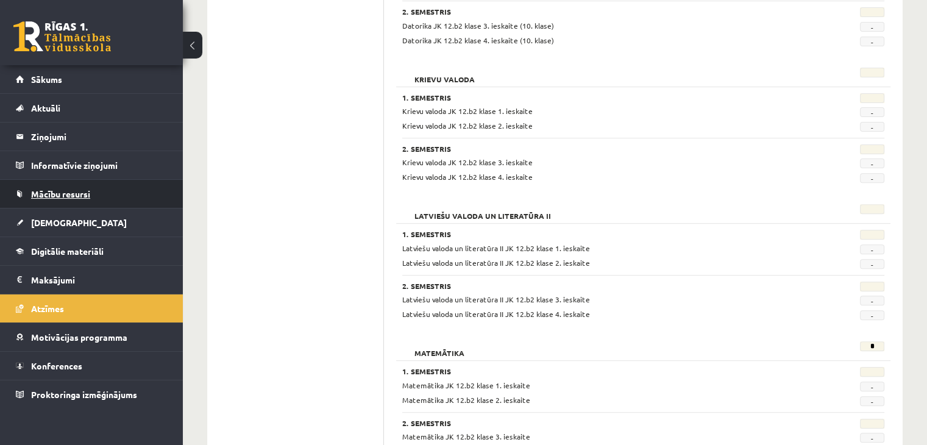
click at [71, 200] on link "Mācību resursi" at bounding box center [92, 194] width 152 height 28
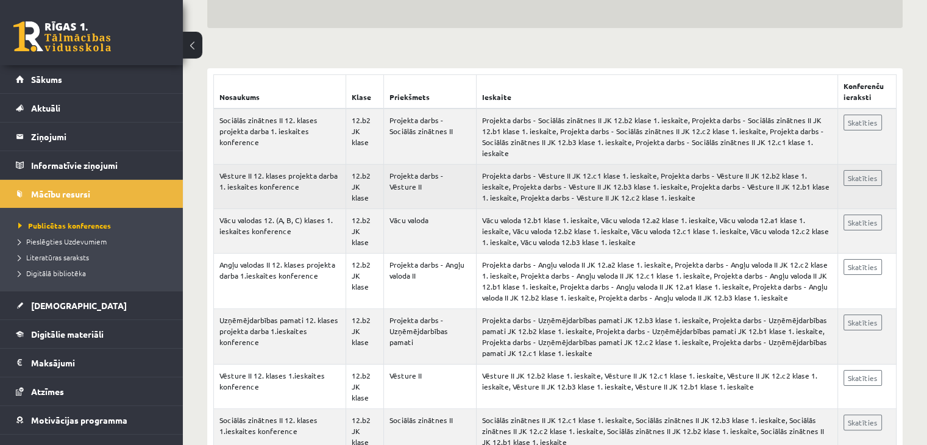
scroll to position [203, 0]
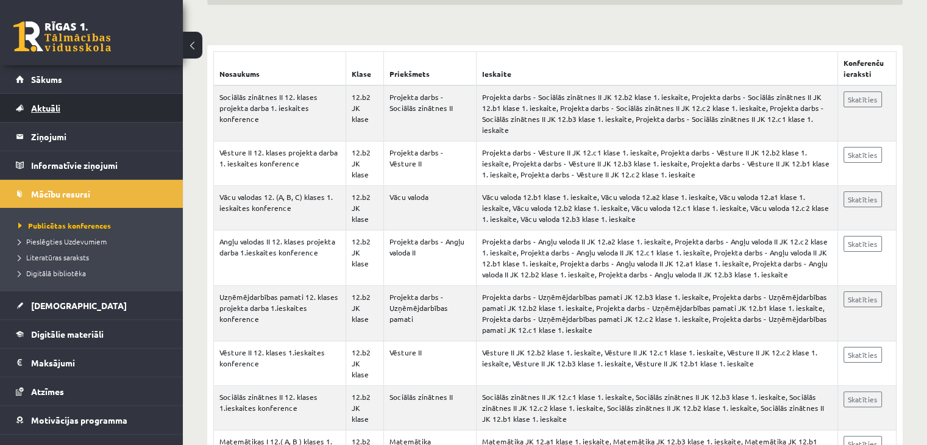
click at [65, 108] on link "Aktuāli" at bounding box center [92, 108] width 152 height 28
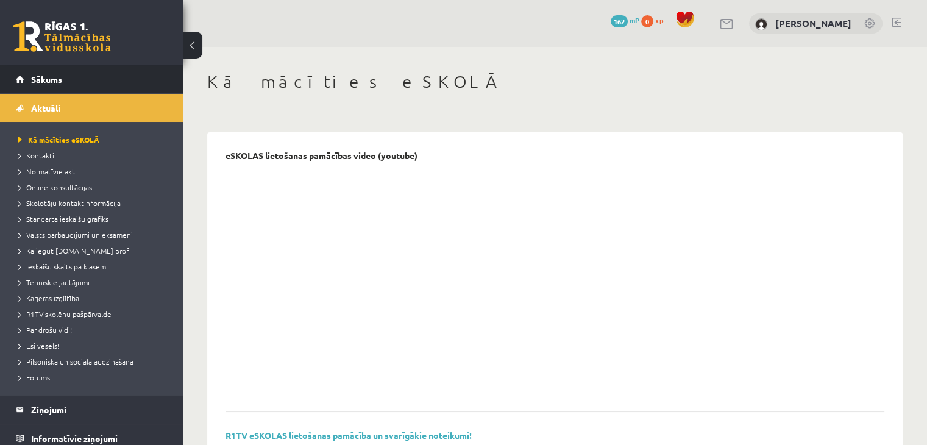
click at [39, 71] on link "Sākums" at bounding box center [92, 79] width 152 height 28
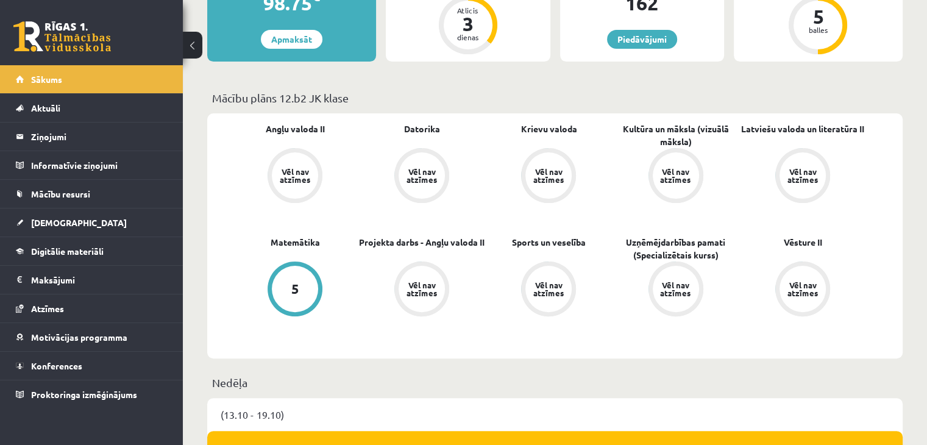
scroll to position [305, 0]
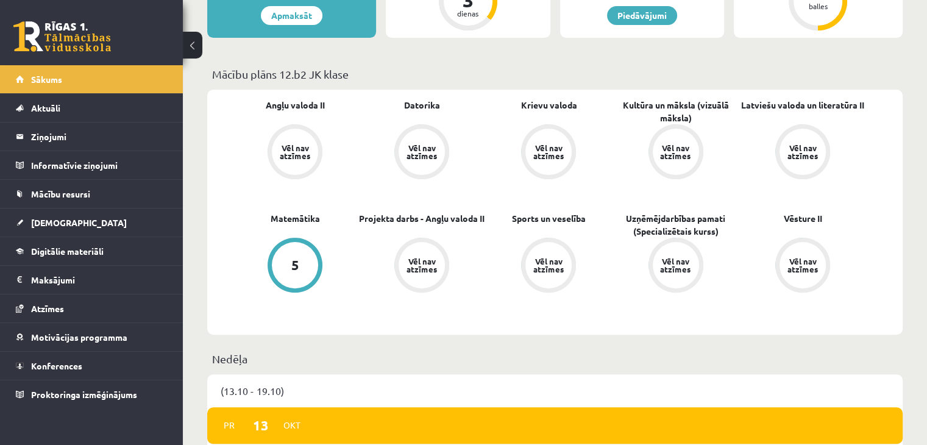
click at [294, 279] on div "5" at bounding box center [295, 265] width 46 height 46
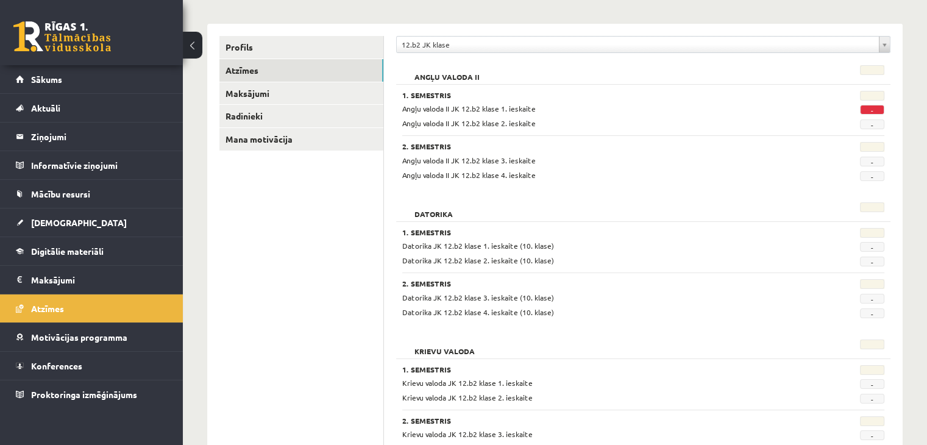
scroll to position [203, 0]
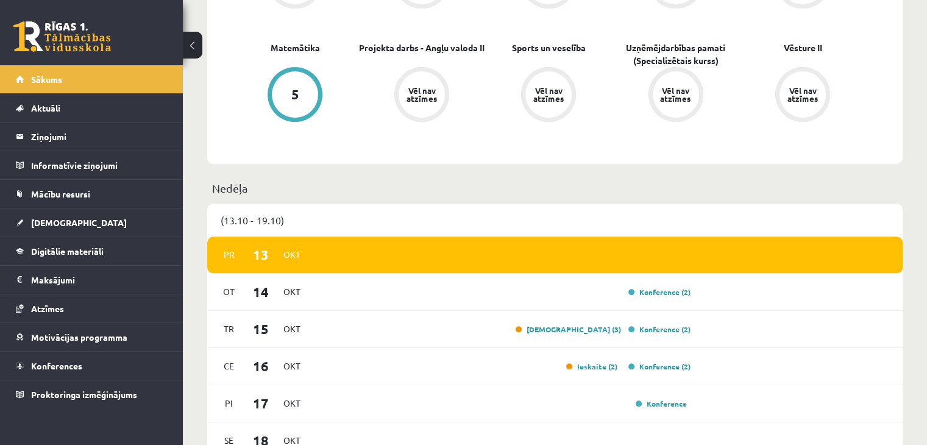
scroll to position [508, 0]
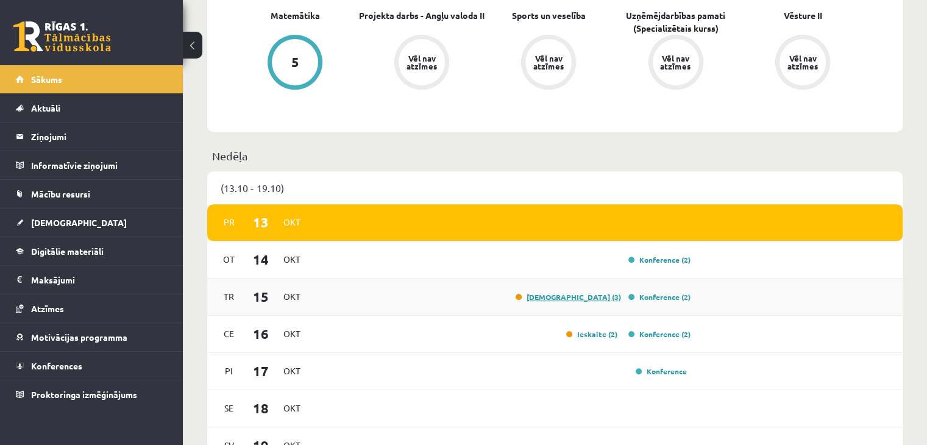
click at [590, 295] on link "[DEMOGRAPHIC_DATA] (3)" at bounding box center [568, 297] width 105 height 10
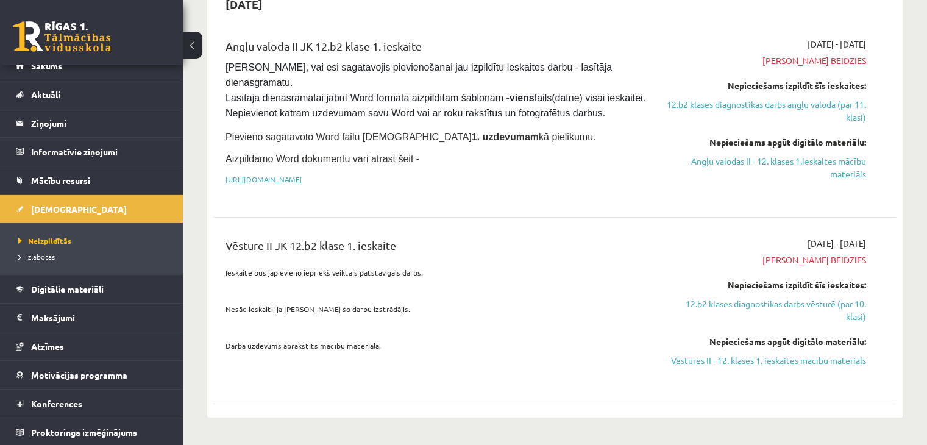
scroll to position [101, 0]
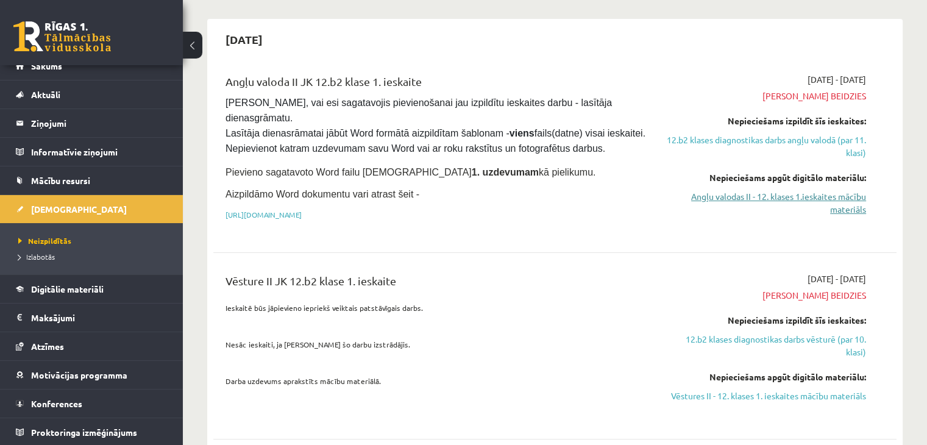
click at [740, 197] on link "Angļu valodas II - 12. klases 1.ieskaites mācību materiāls" at bounding box center [765, 203] width 201 height 26
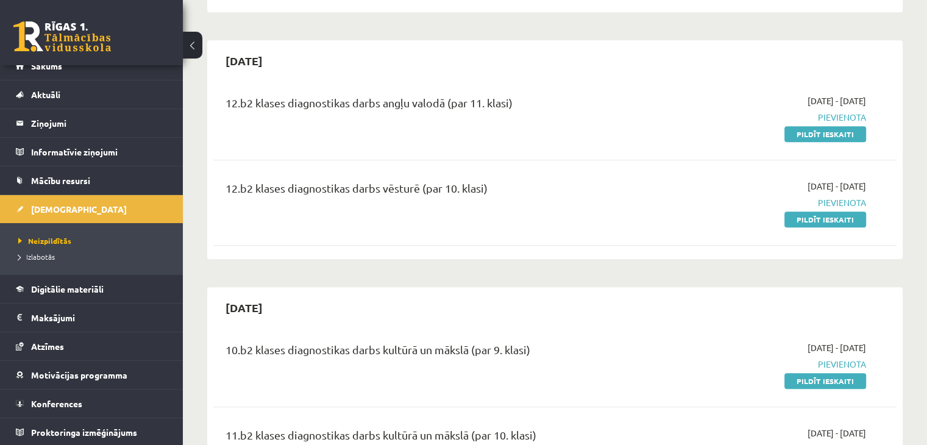
scroll to position [813, 0]
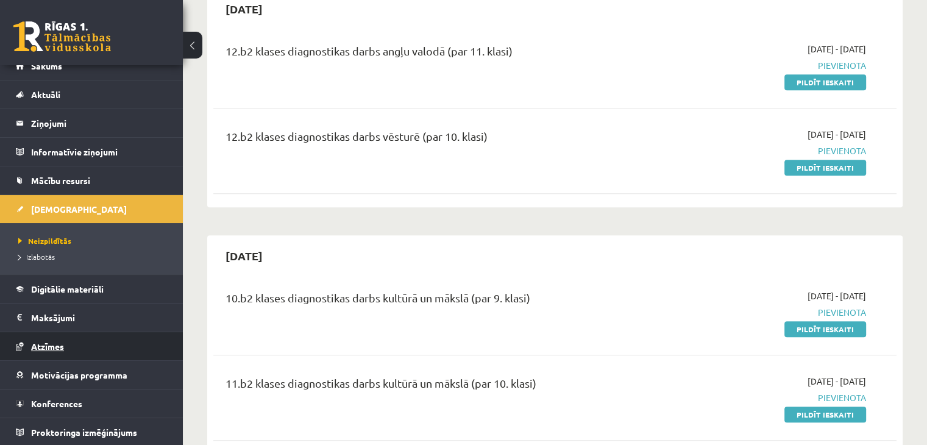
click at [67, 340] on link "Atzīmes" at bounding box center [92, 346] width 152 height 28
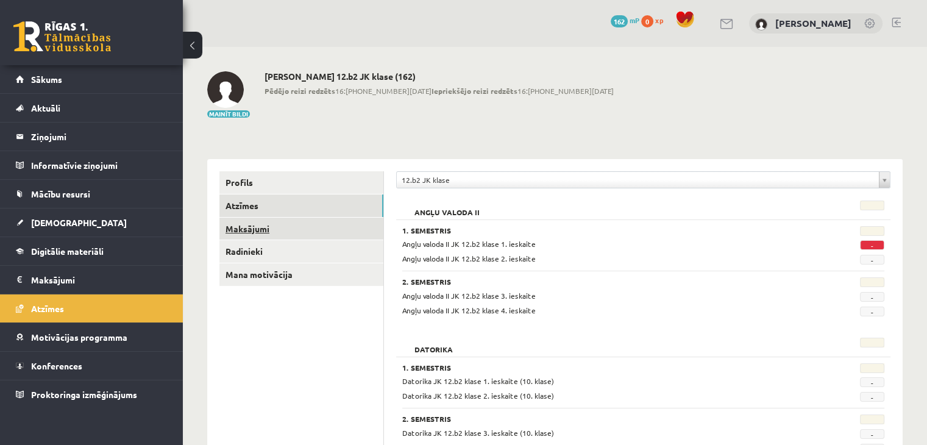
click at [310, 232] on link "Maksājumi" at bounding box center [301, 229] width 164 height 23
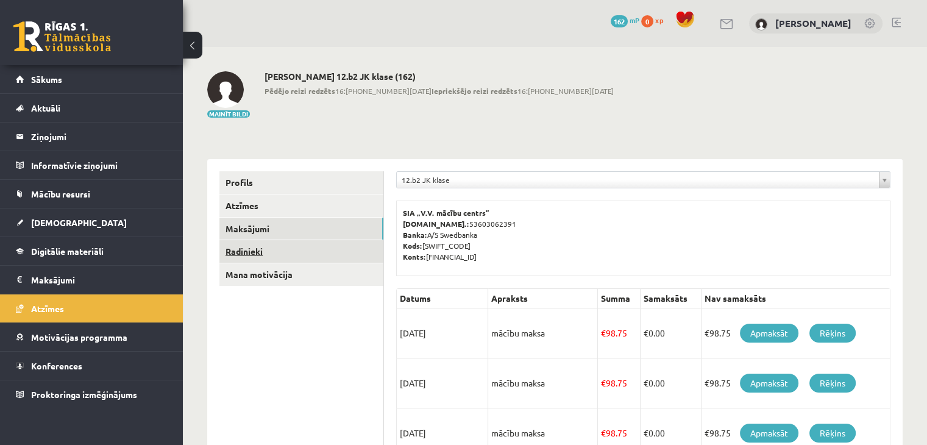
click at [274, 251] on link "Radinieki" at bounding box center [301, 251] width 164 height 23
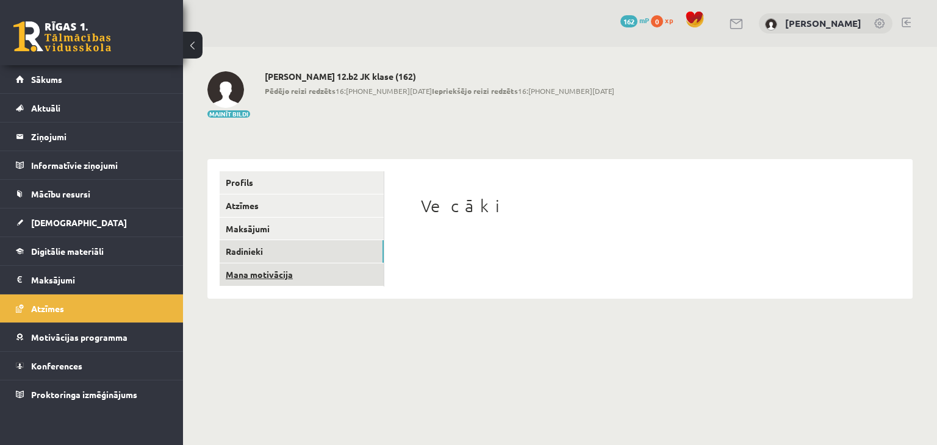
click at [278, 266] on link "Mana motivācija" at bounding box center [301, 274] width 164 height 23
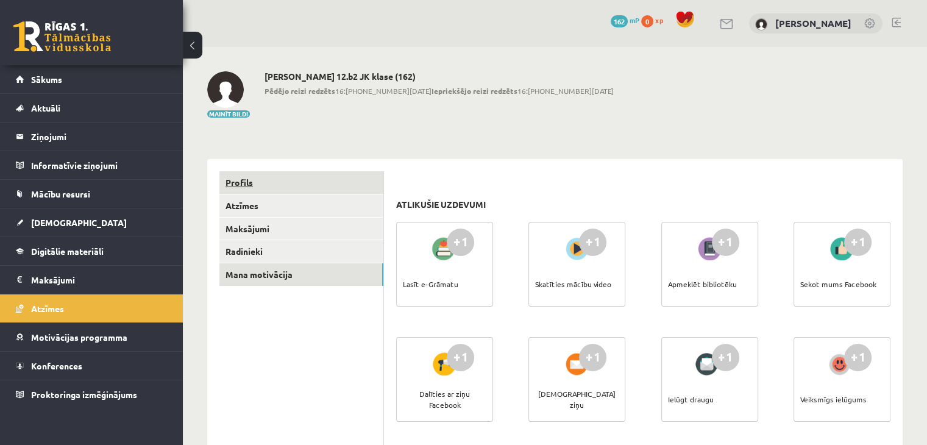
click at [307, 186] on link "Profils" at bounding box center [301, 182] width 164 height 23
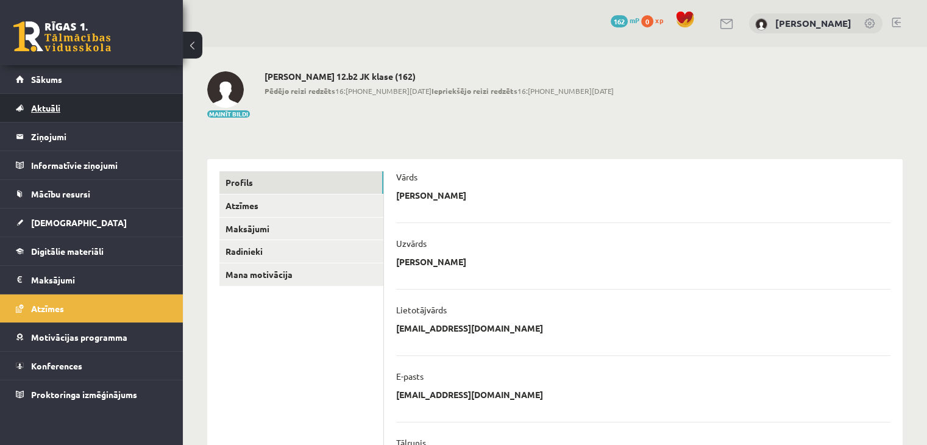
click at [76, 109] on link "Aktuāli" at bounding box center [92, 108] width 152 height 28
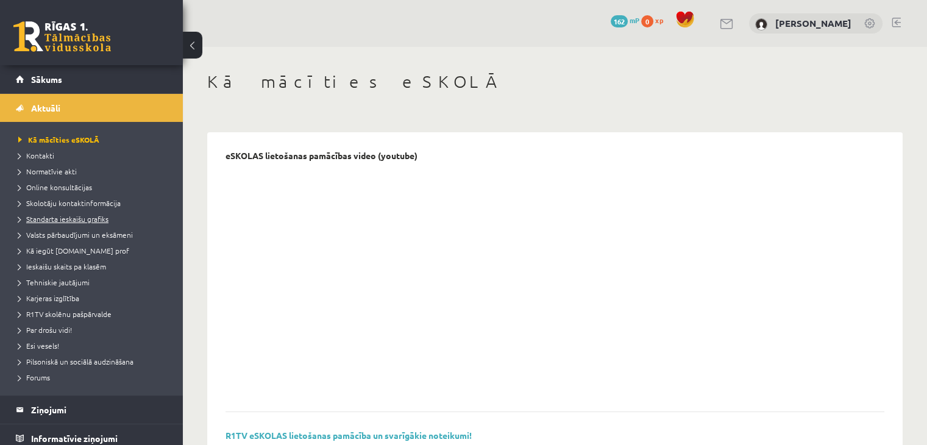
click at [74, 220] on span "Standarta ieskaišu grafiks" at bounding box center [63, 219] width 90 height 10
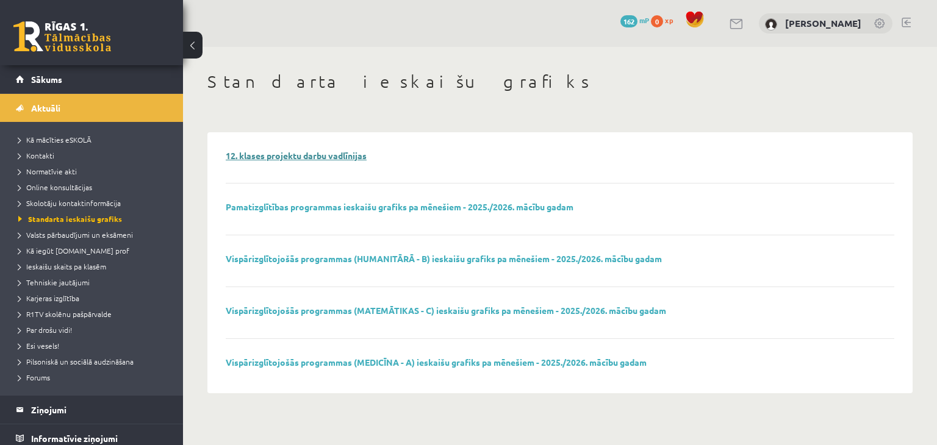
click at [298, 158] on link "12. klases projektu darbu vadlīnijas" at bounding box center [296, 155] width 141 height 11
click at [57, 135] on span "Kā mācīties eSKOLĀ" at bounding box center [54, 140] width 73 height 10
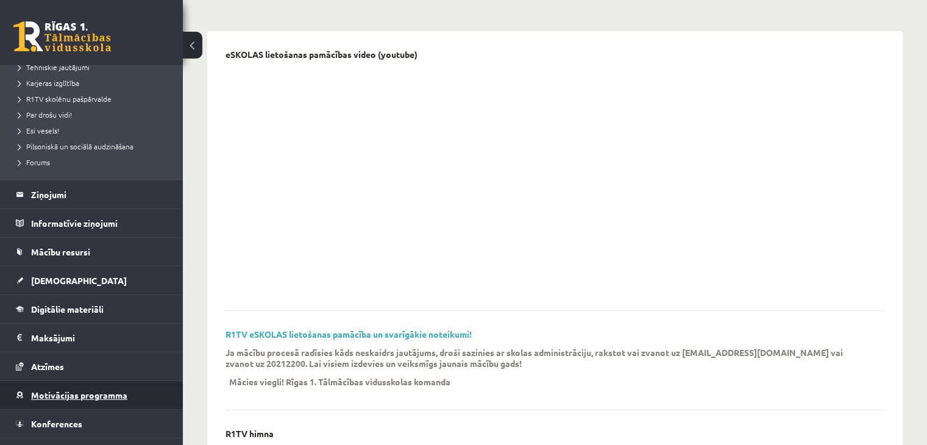
scroll to position [235, 0]
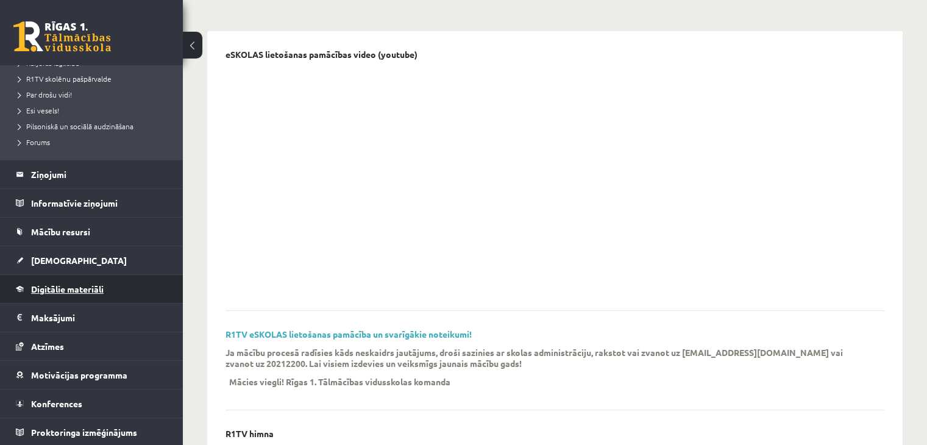
click at [81, 288] on span "Digitālie materiāli" at bounding box center [67, 289] width 73 height 11
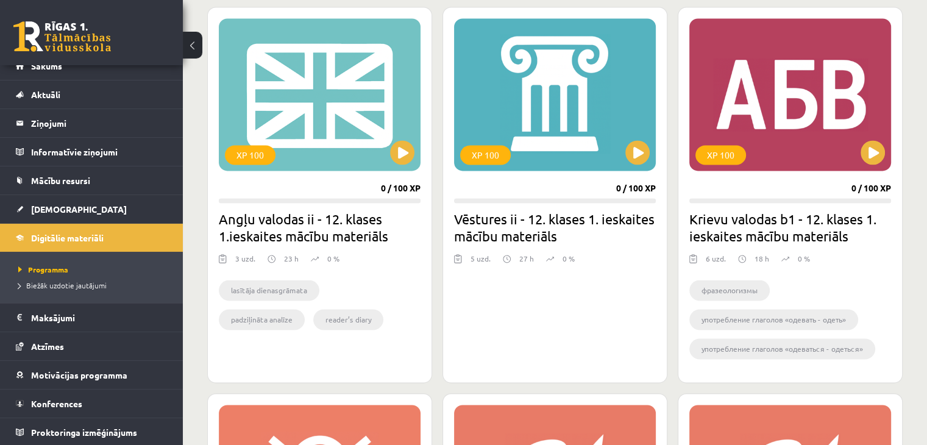
scroll to position [1866, 0]
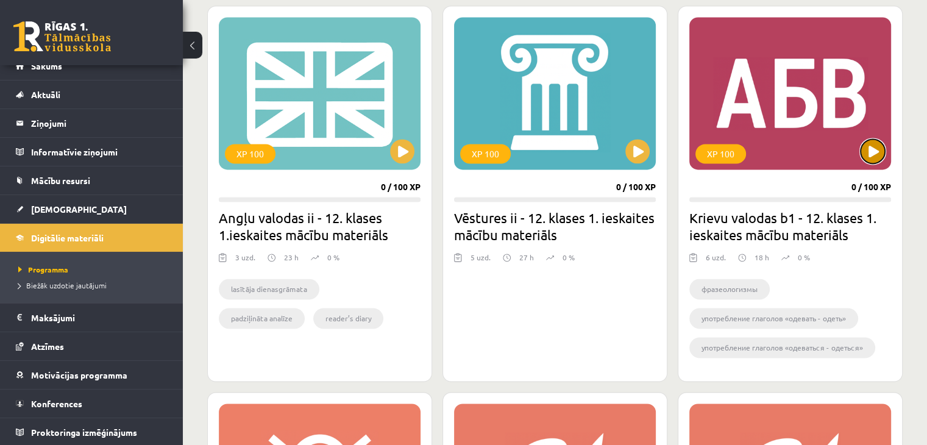
click at [875, 153] on button at bounding box center [873, 151] width 24 height 24
click at [817, 124] on div "XP 100" at bounding box center [791, 93] width 202 height 152
click at [768, 234] on h2 "Krievu valodas b1 - 12. klases 1. ieskaites mācību materiāls" at bounding box center [791, 226] width 202 height 34
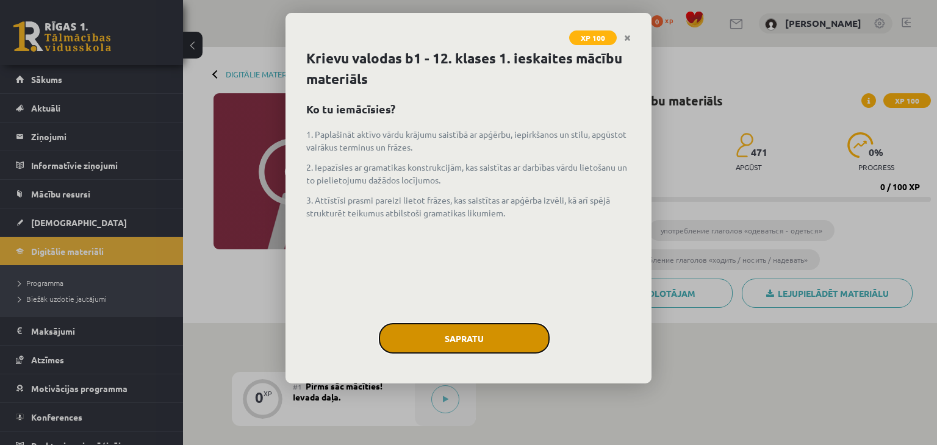
click at [475, 332] on button "Sapratu" at bounding box center [464, 338] width 171 height 30
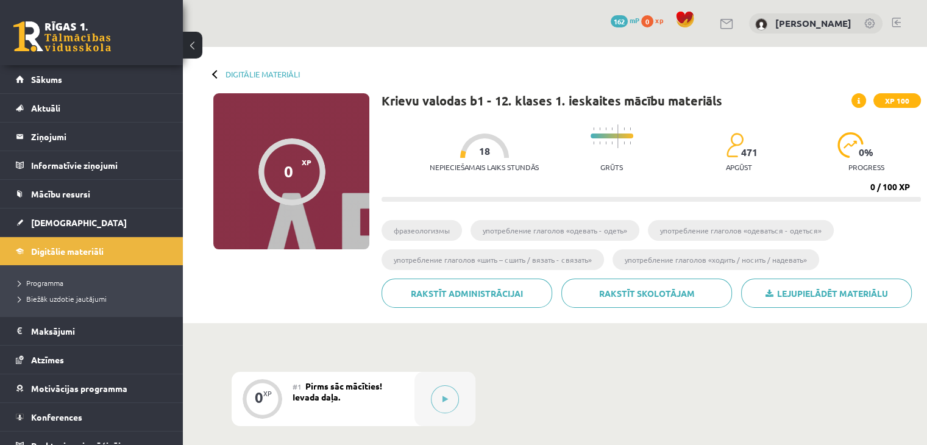
click at [199, 43] on button at bounding box center [193, 45] width 20 height 27
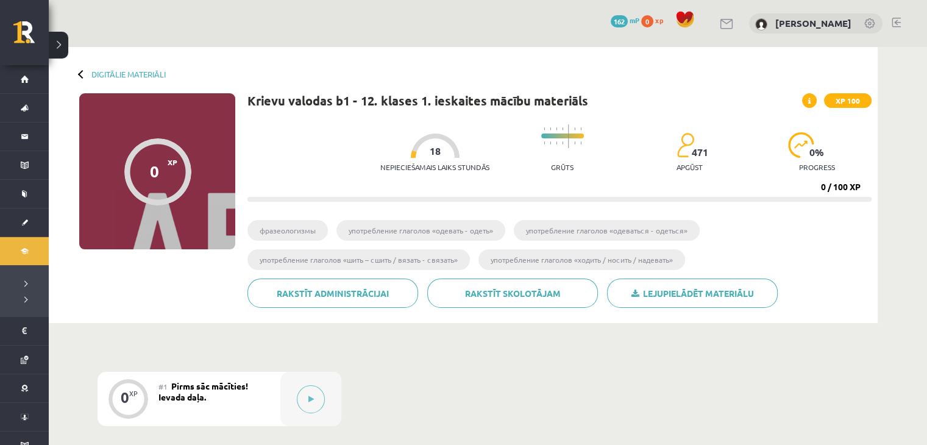
click at [67, 47] on button at bounding box center [59, 45] width 20 height 27
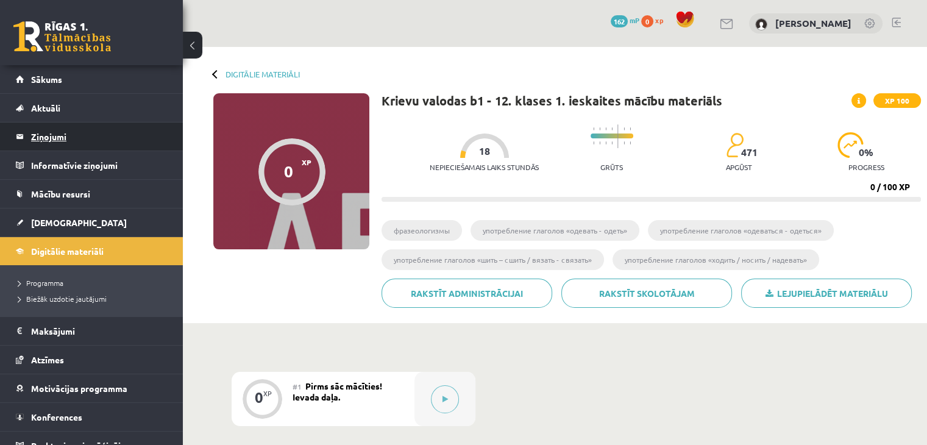
click at [57, 136] on legend "Ziņojumi 0" at bounding box center [99, 137] width 137 height 28
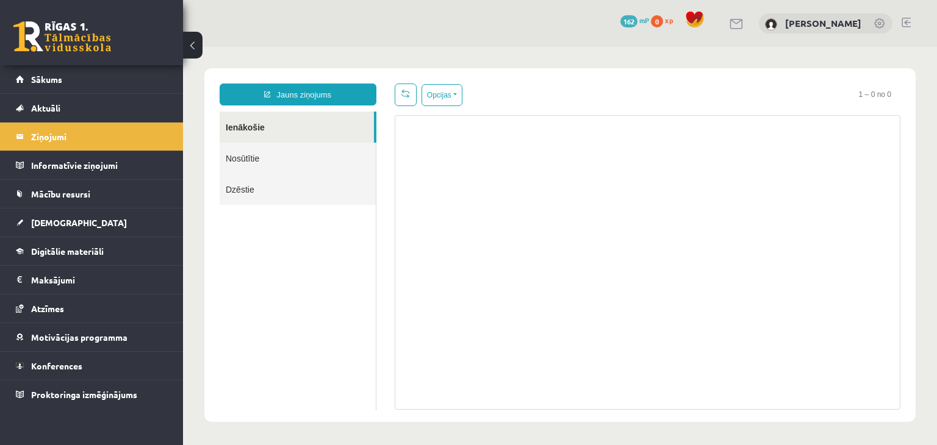
click at [290, 166] on link "Nosūtītie" at bounding box center [297, 158] width 156 height 31
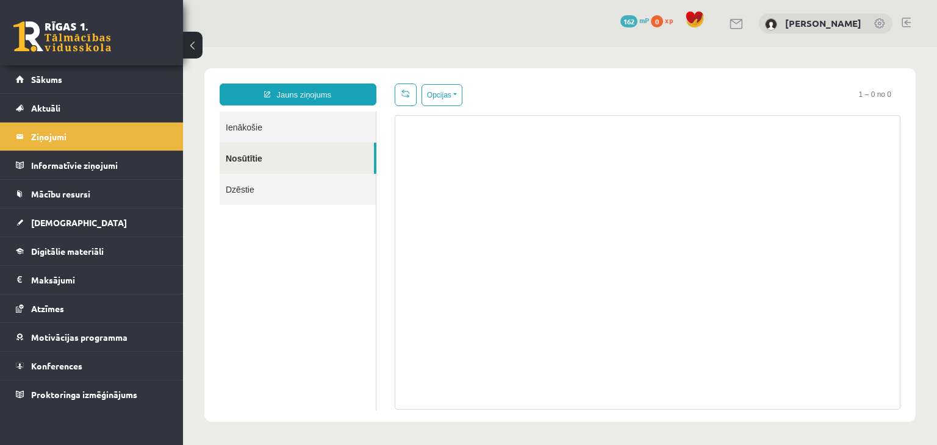
click at [283, 196] on link "Dzēstie" at bounding box center [297, 189] width 156 height 31
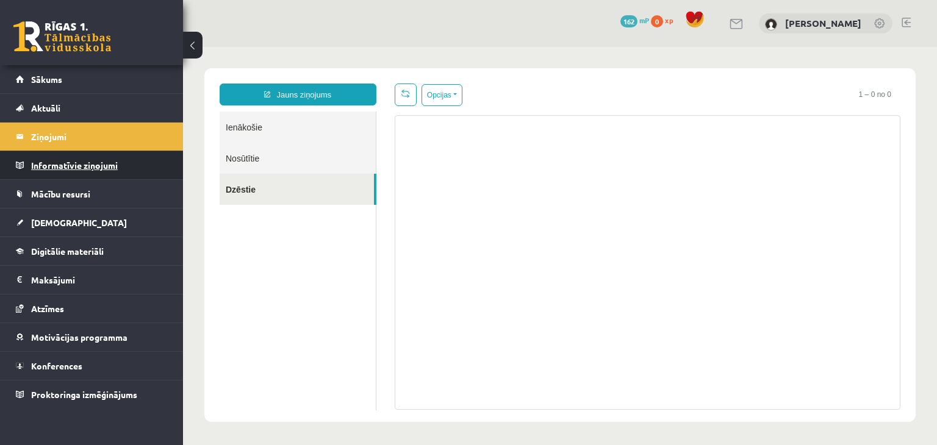
click at [106, 176] on legend "Informatīvie ziņojumi 0" at bounding box center [99, 165] width 137 height 28
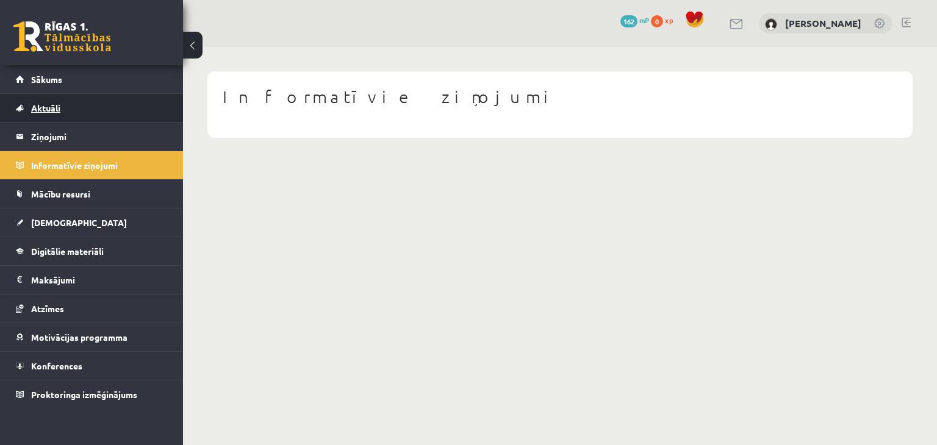
click at [95, 118] on link "Aktuāli" at bounding box center [92, 108] width 152 height 28
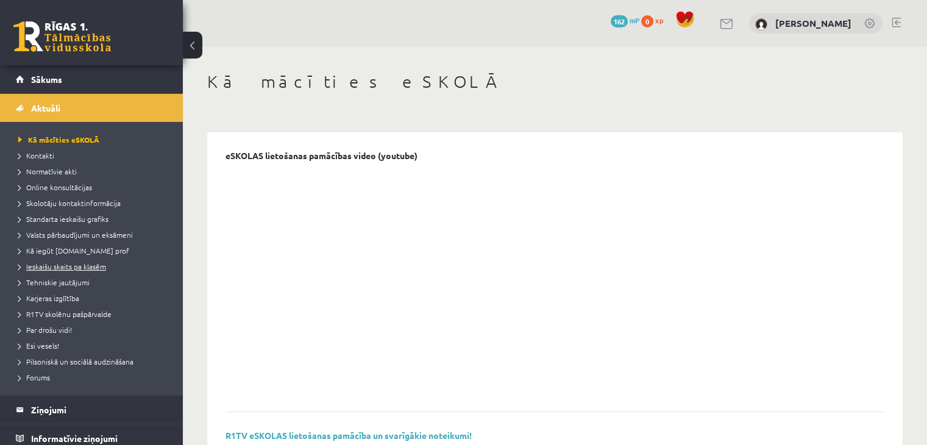
click at [70, 268] on span "Ieskaišu skaits pa klasēm" at bounding box center [62, 267] width 88 height 10
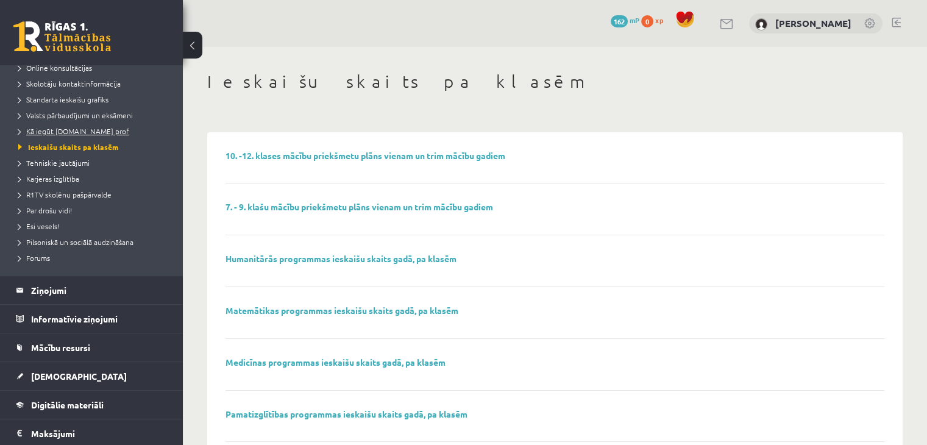
scroll to position [203, 0]
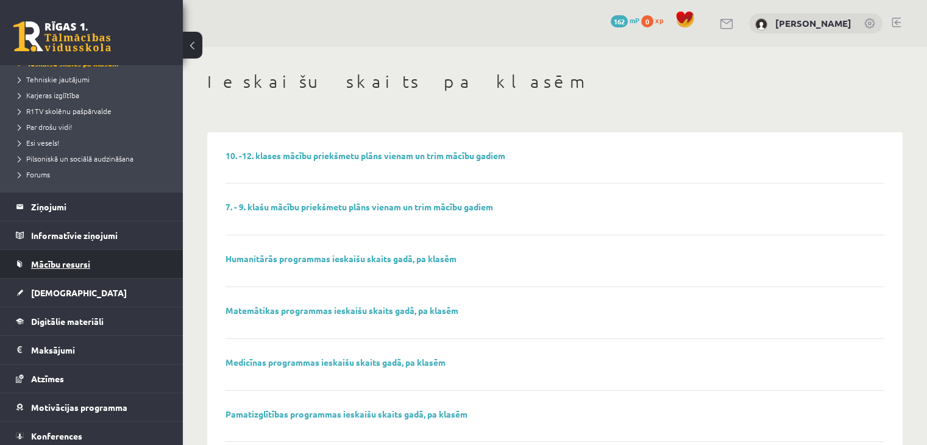
click at [57, 257] on link "Mācību resursi" at bounding box center [92, 264] width 152 height 28
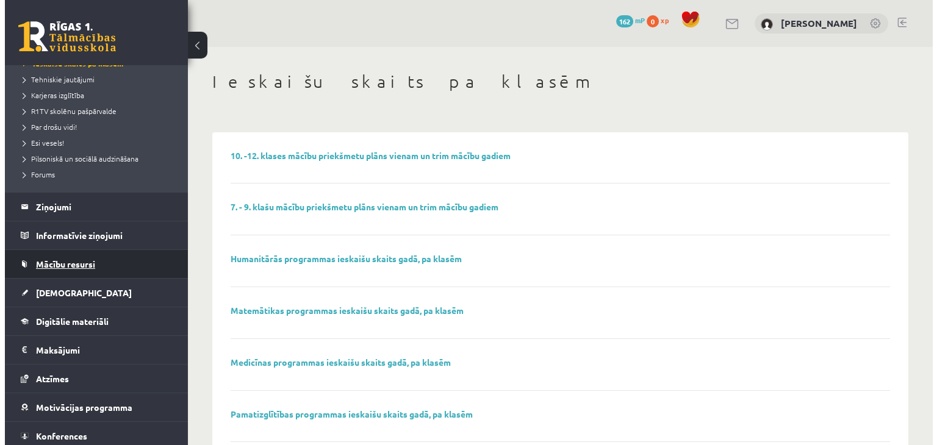
scroll to position [45, 0]
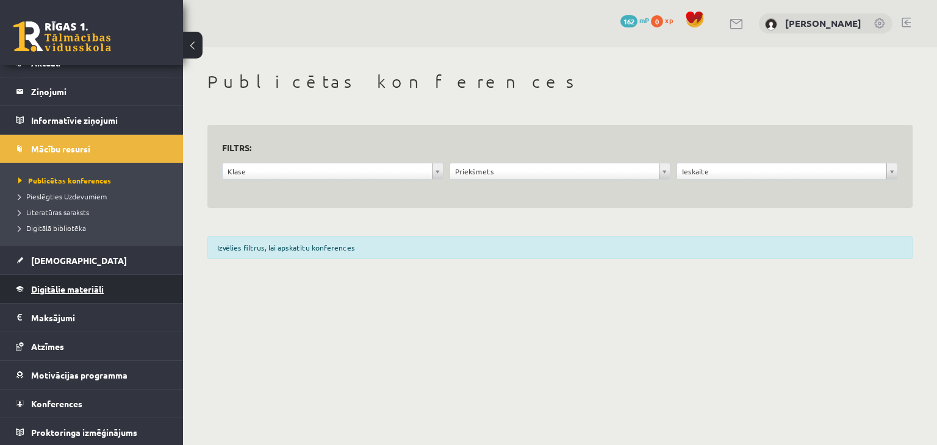
click at [57, 286] on span "Digitālie materiāli" at bounding box center [67, 289] width 73 height 11
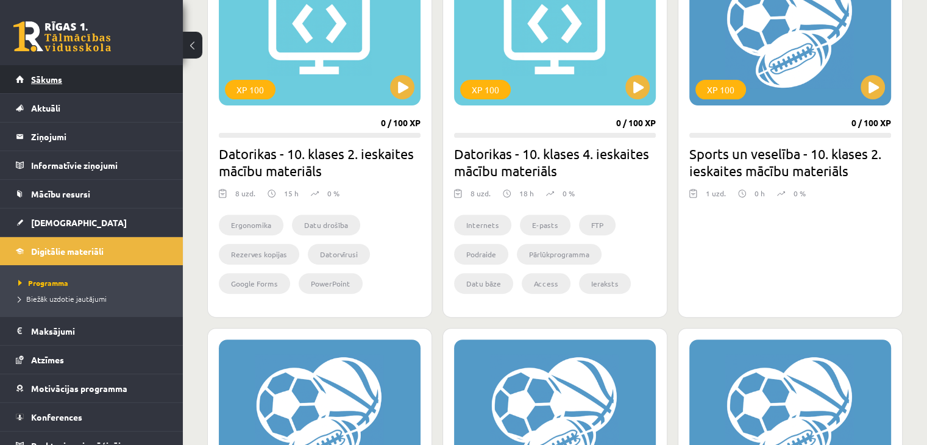
click at [74, 86] on link "Sākums" at bounding box center [92, 79] width 152 height 28
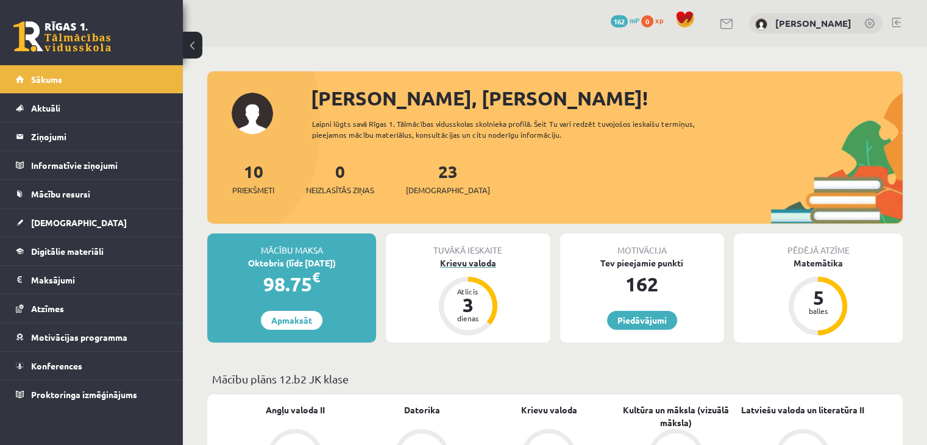
click at [451, 303] on div "3" at bounding box center [468, 305] width 37 height 20
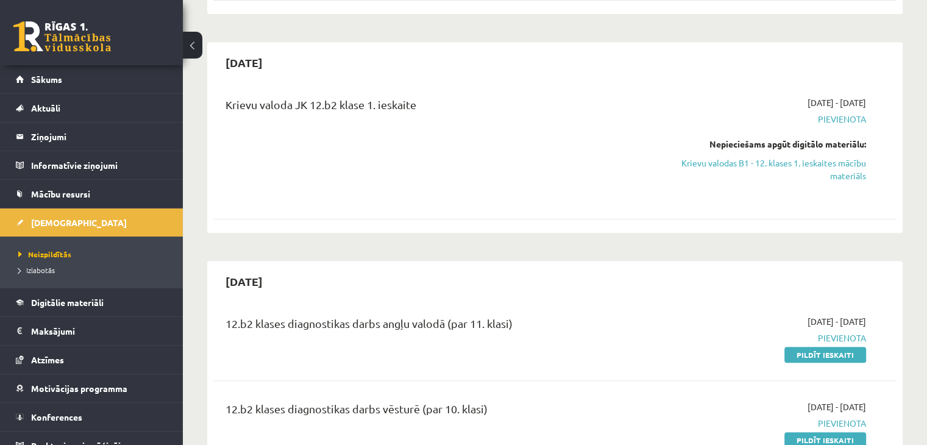
scroll to position [508, 0]
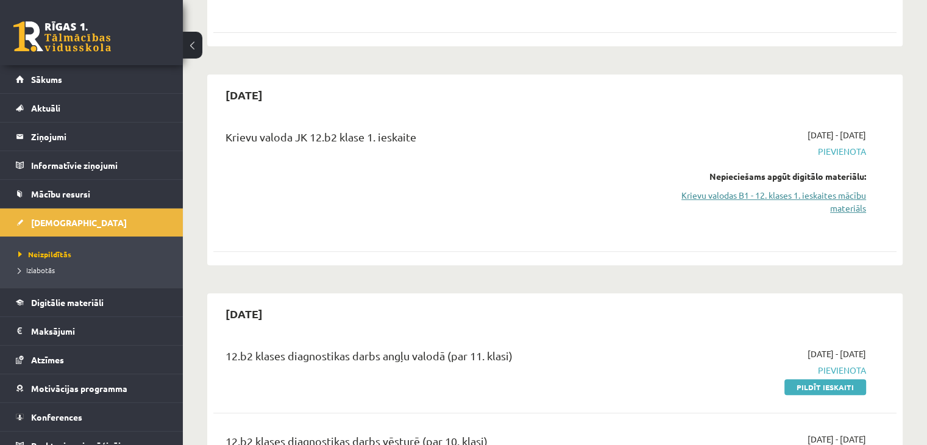
click at [772, 192] on link "Krievu valodas B1 - 12. klases 1. ieskaites mācību materiāls" at bounding box center [765, 202] width 201 height 26
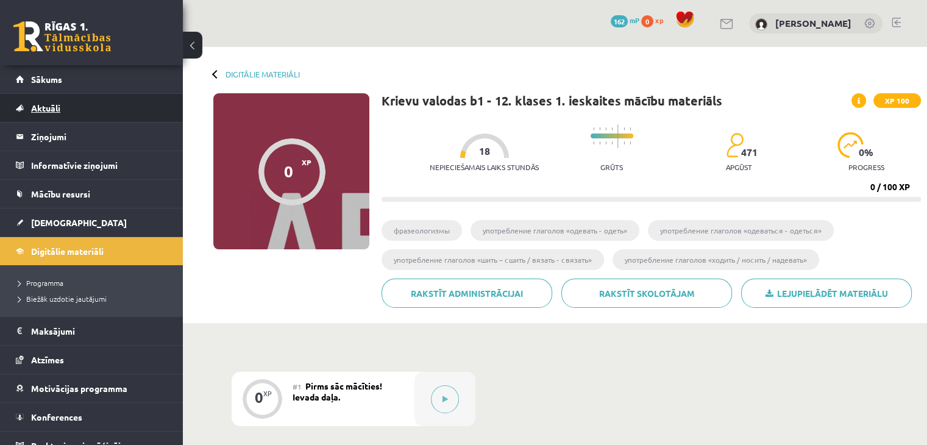
click at [57, 110] on span "Aktuāli" at bounding box center [45, 107] width 29 height 11
